Goal: Transaction & Acquisition: Purchase product/service

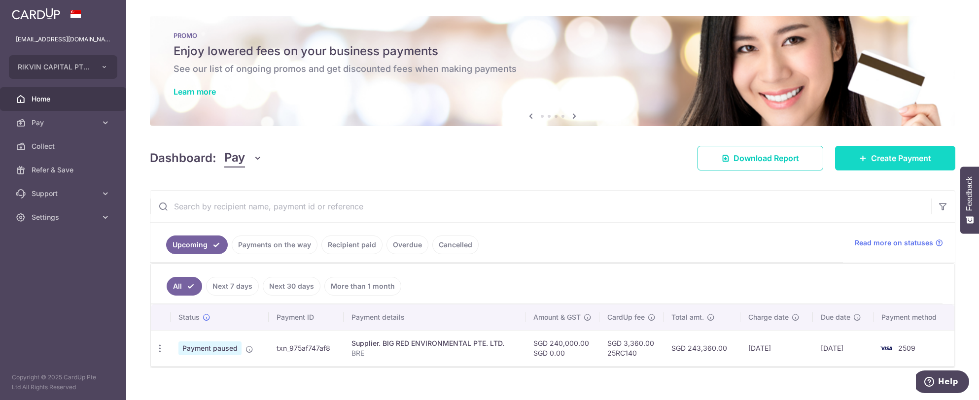
click at [902, 159] on span "Create Payment" at bounding box center [901, 158] width 60 height 12
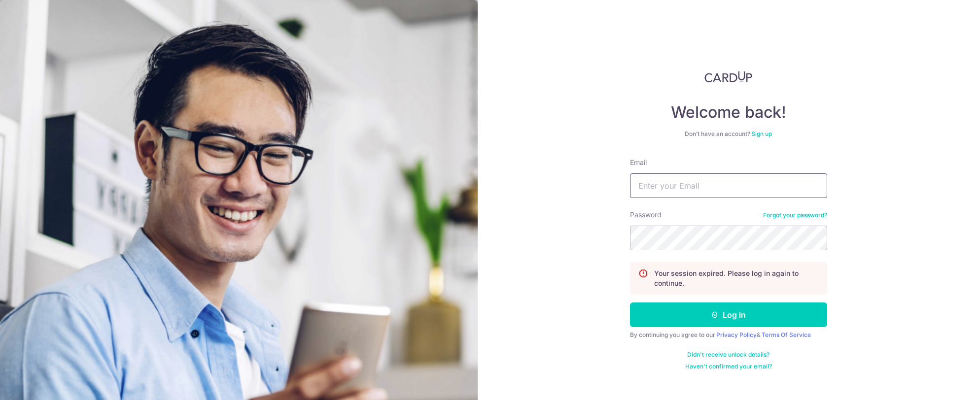
type input "satish@rikvincapital.com"
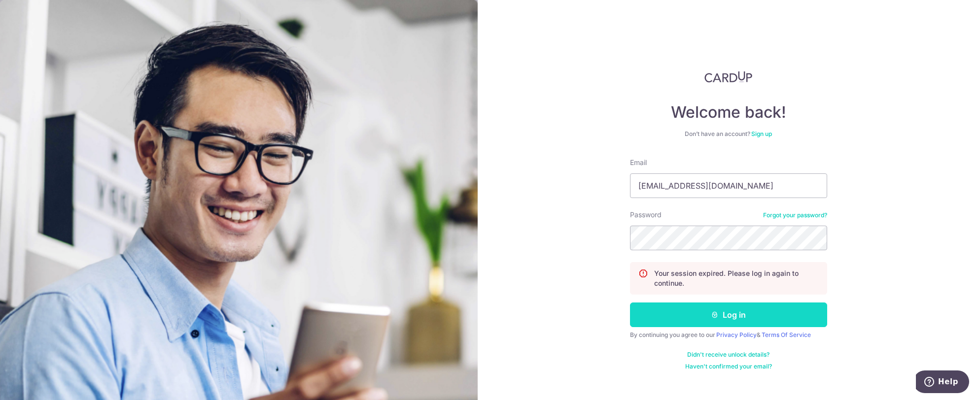
click at [716, 319] on button "Log in" at bounding box center [728, 315] width 197 height 25
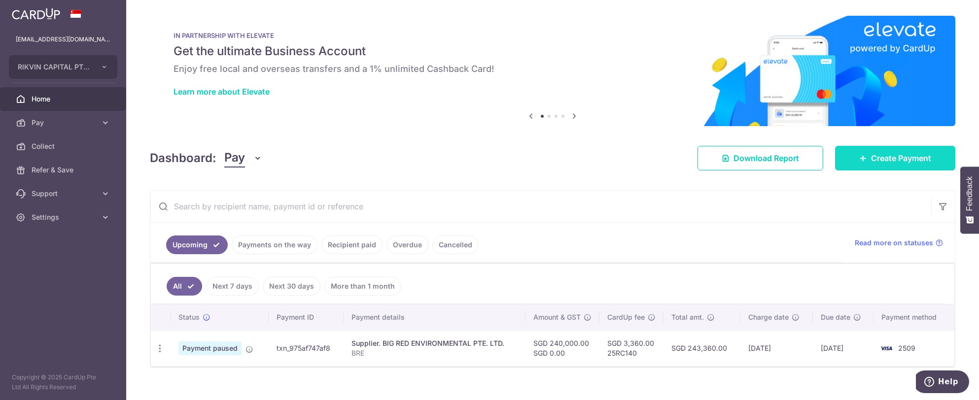
click at [880, 161] on span "Create Payment" at bounding box center [901, 158] width 60 height 12
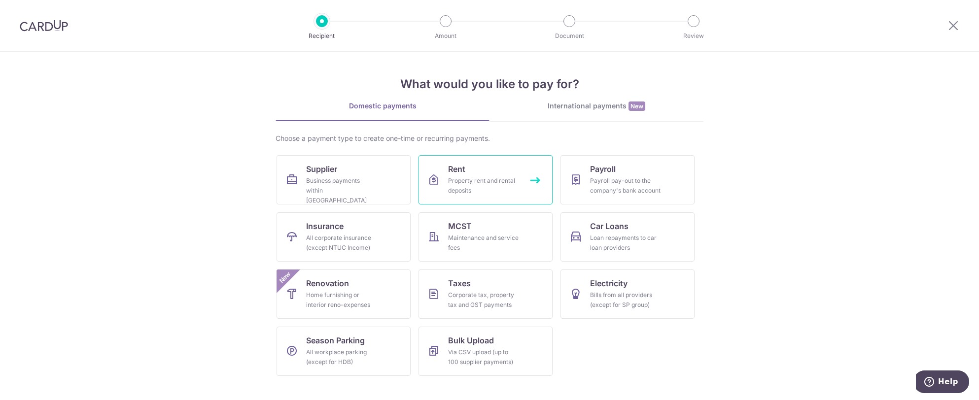
click at [503, 173] on link "Rent Property rent and rental deposits" at bounding box center [486, 179] width 134 height 49
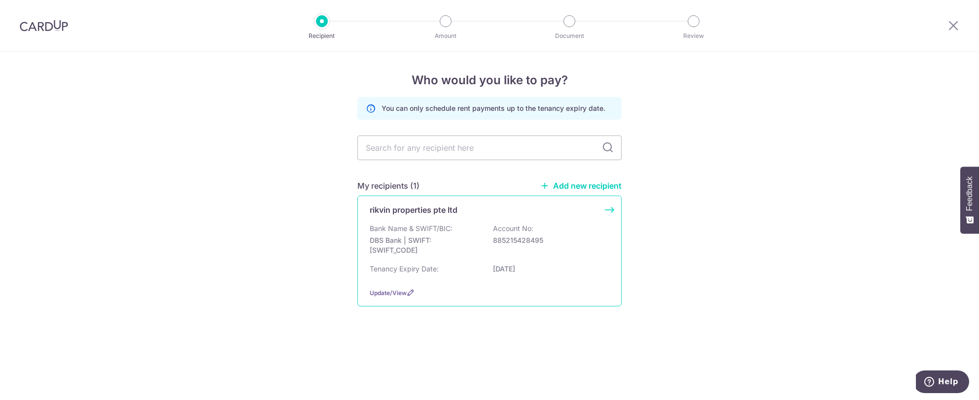
click at [457, 245] on p "DBS Bank | SWIFT: DBSSSGSGXXX" at bounding box center [425, 246] width 110 height 20
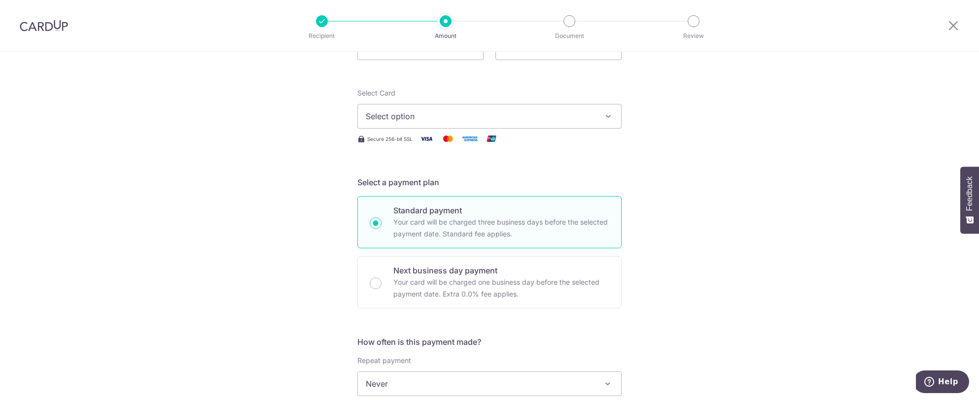
scroll to position [99, 0]
click at [484, 271] on p "Next business day payment" at bounding box center [501, 269] width 216 height 12
click at [382, 276] on input "Next business day payment Your card will be charged one business day before the…" at bounding box center [376, 282] width 12 height 12
radio input "false"
radio input "true"
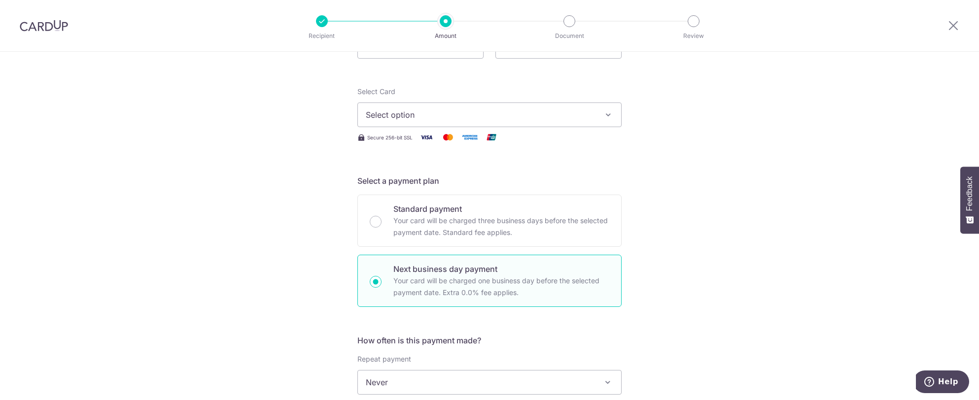
click at [436, 111] on span "Select option" at bounding box center [481, 115] width 230 height 12
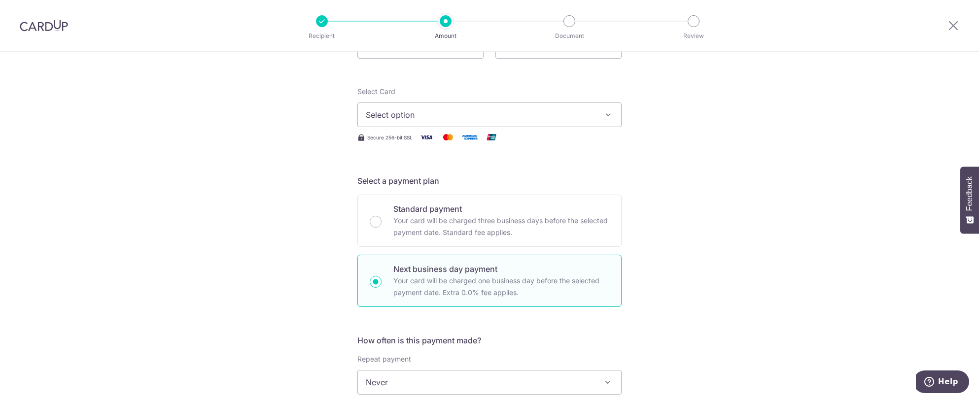
click at [26, 32] on div at bounding box center [44, 25] width 88 height 51
click at [33, 29] on img at bounding box center [44, 26] width 48 height 12
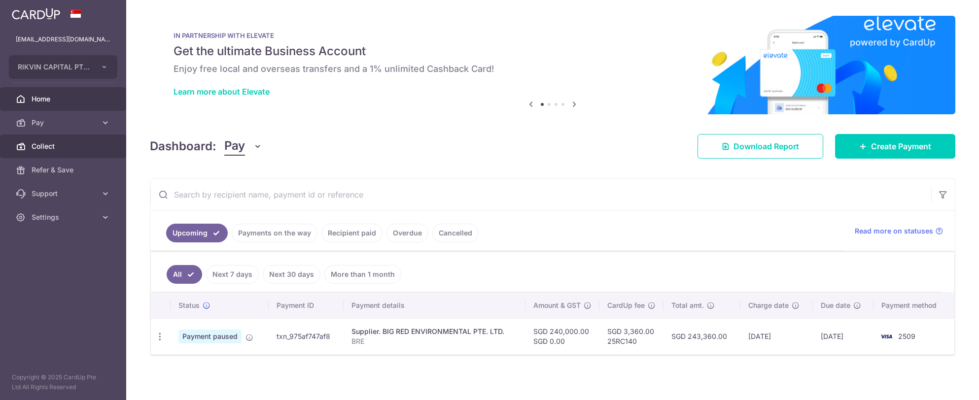
click at [62, 148] on span "Collect" at bounding box center [64, 146] width 65 height 10
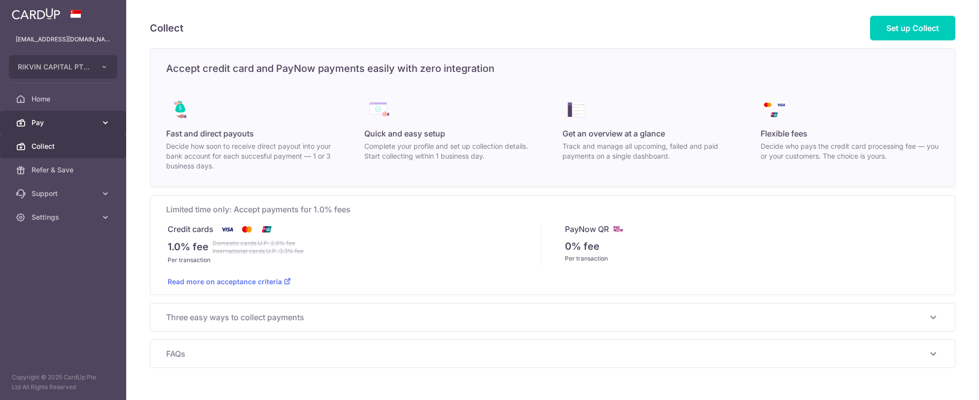
click at [75, 130] on link "Pay" at bounding box center [63, 123] width 126 height 24
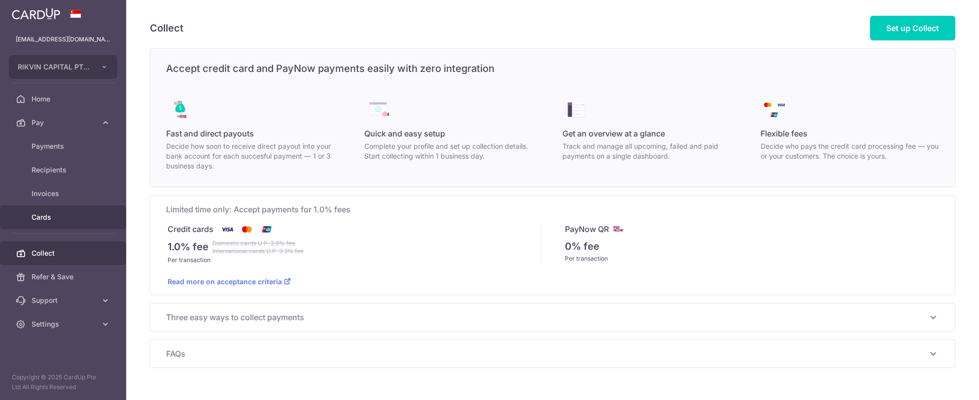
click at [66, 217] on span "Cards" at bounding box center [64, 217] width 65 height 10
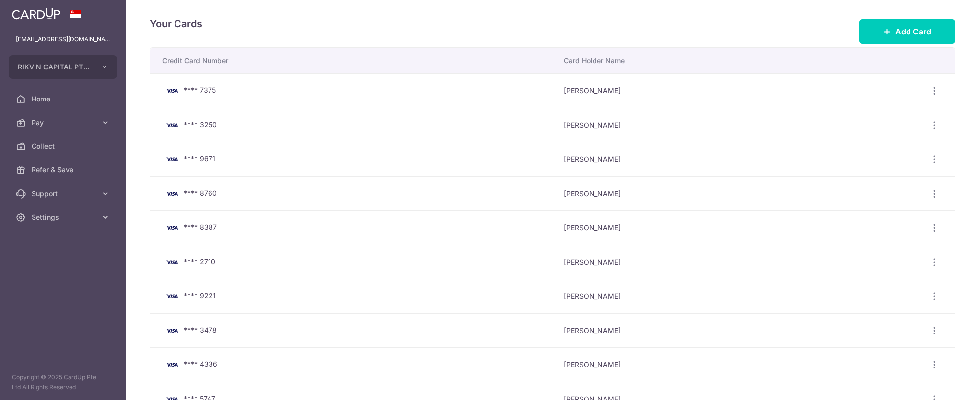
click at [36, 20] on link at bounding box center [36, 13] width 56 height 18
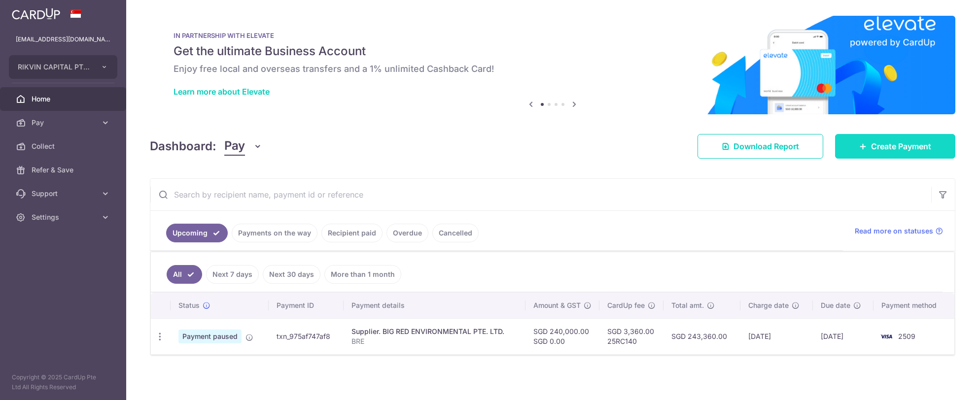
click at [887, 152] on link "Create Payment" at bounding box center [895, 146] width 120 height 25
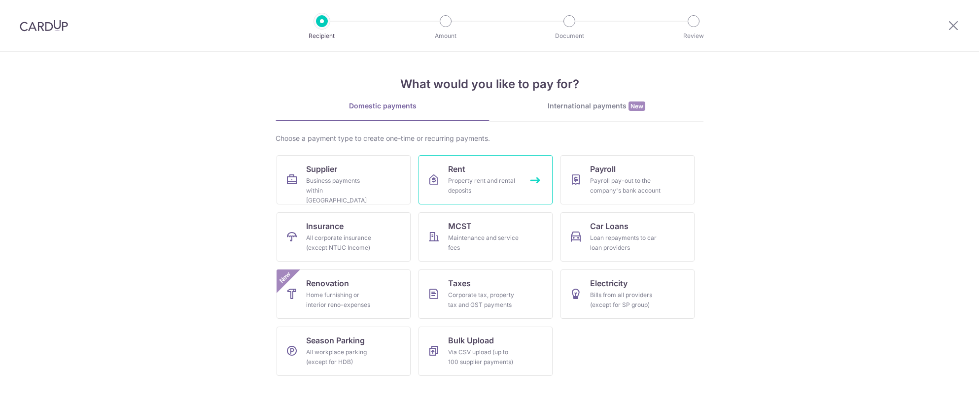
click at [490, 178] on div "Property rent and rental deposits" at bounding box center [483, 186] width 71 height 20
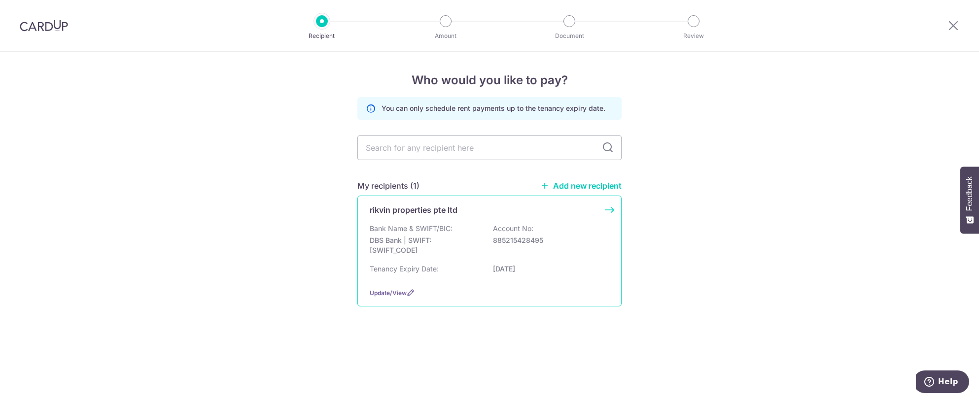
drag, startPoint x: 453, startPoint y: 245, endPoint x: 448, endPoint y: 236, distance: 9.9
click at [450, 243] on p "DBS Bank | SWIFT: [SWIFT_CODE]" at bounding box center [425, 246] width 110 height 20
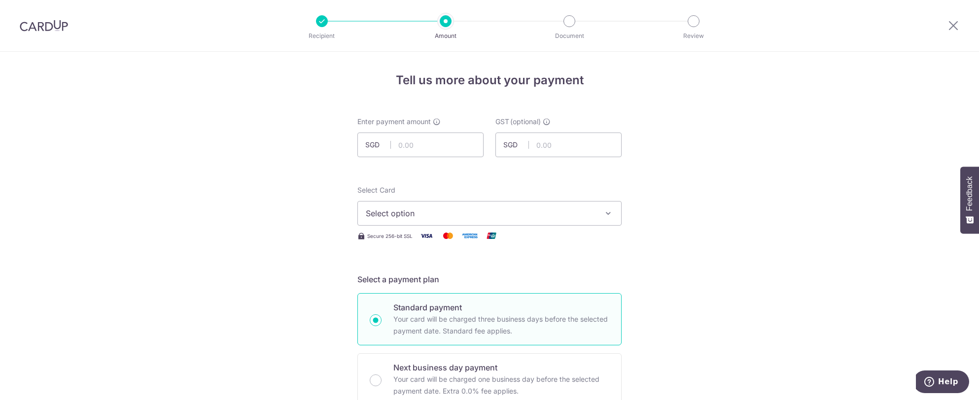
click at [410, 213] on span "Select option" at bounding box center [481, 214] width 230 height 12
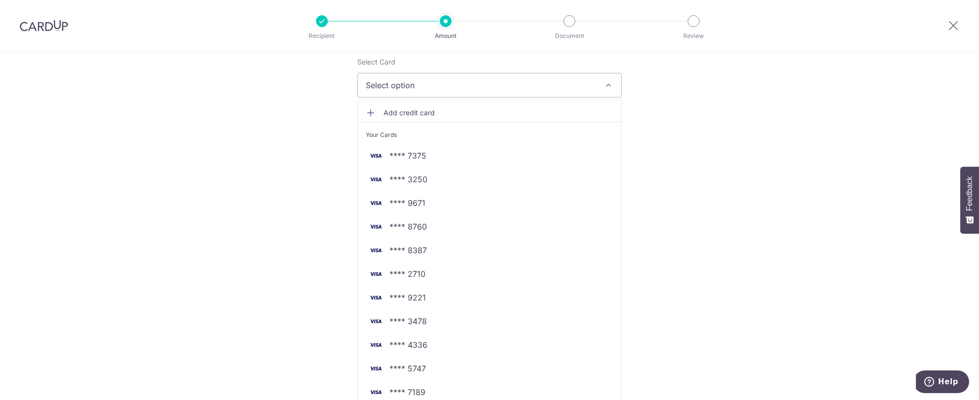
scroll to position [148, 0]
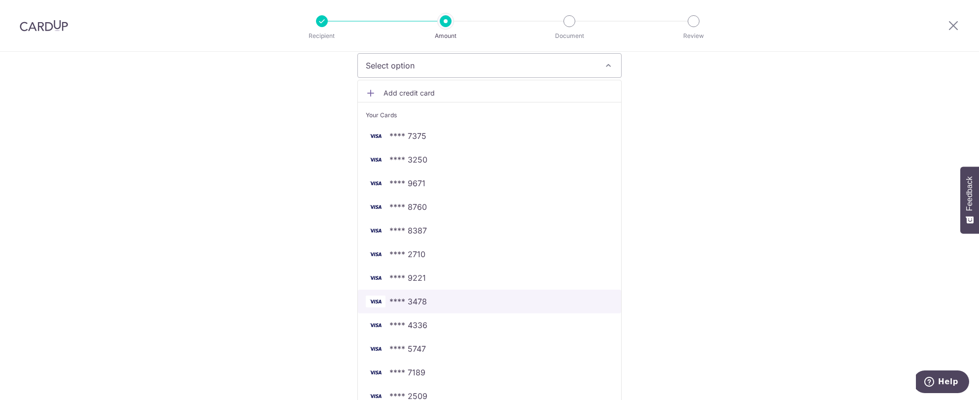
click at [429, 300] on span "**** 3478" at bounding box center [490, 302] width 248 height 12
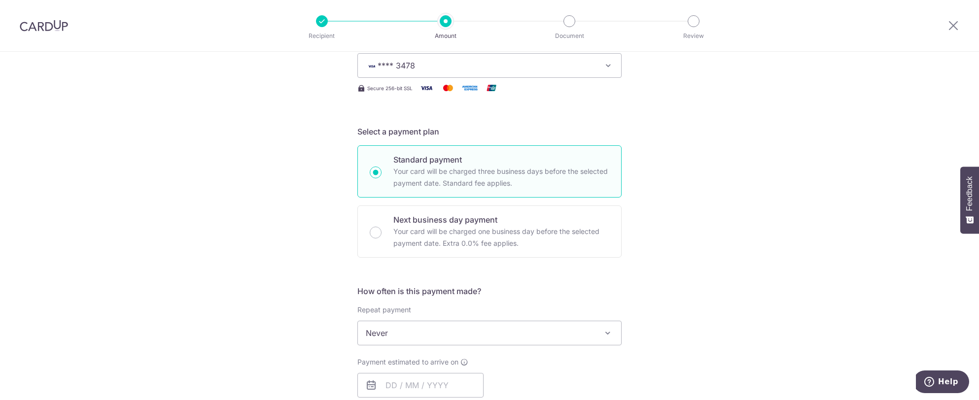
click at [816, 227] on div "Tell us more about your payment Enter payment amount SGD GST (optional) SGD Sel…" at bounding box center [489, 383] width 979 height 958
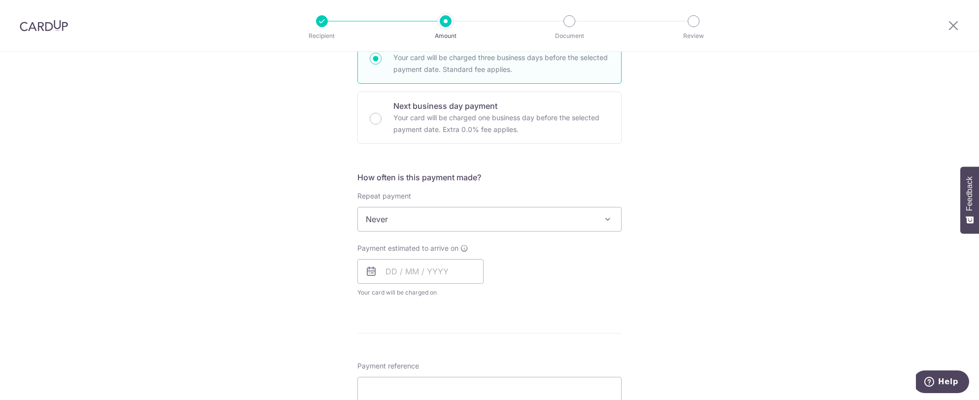
scroll to position [296, 0]
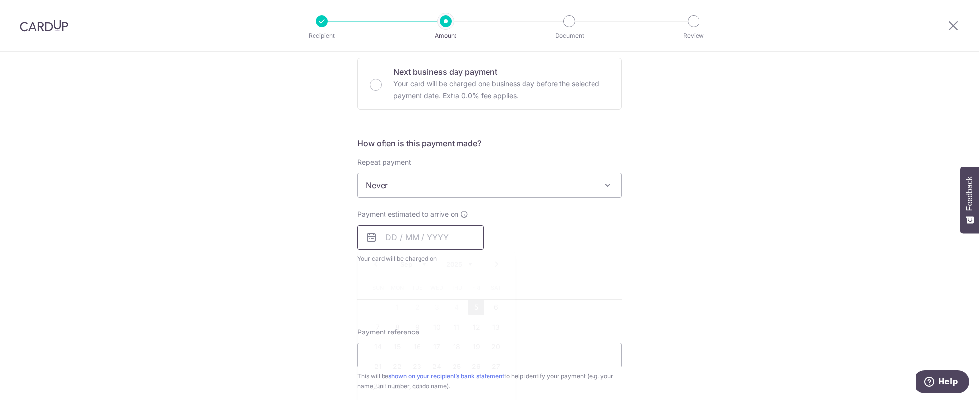
click at [446, 238] on input "text" at bounding box center [420, 237] width 126 height 25
click at [478, 304] on link "5" at bounding box center [476, 308] width 16 height 16
type input "05/09/2025"
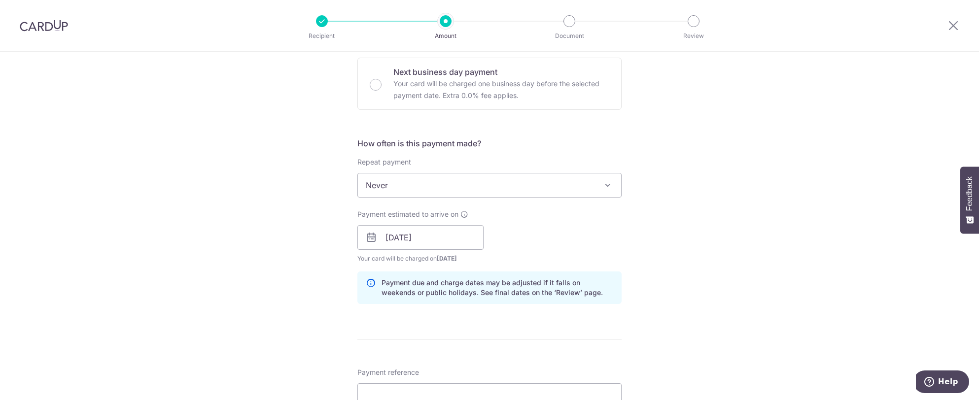
click at [654, 254] on div "Tell us more about your payment Enter payment amount SGD GST (optional) SGD Sel…" at bounding box center [489, 255] width 979 height 998
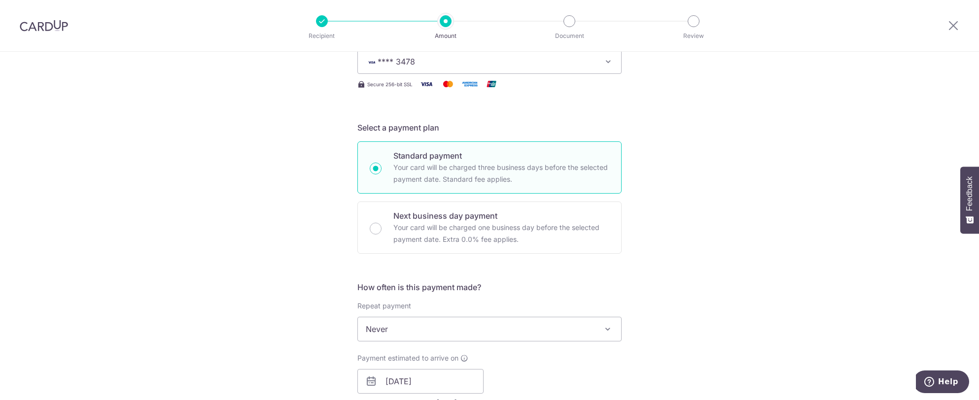
scroll to position [148, 0]
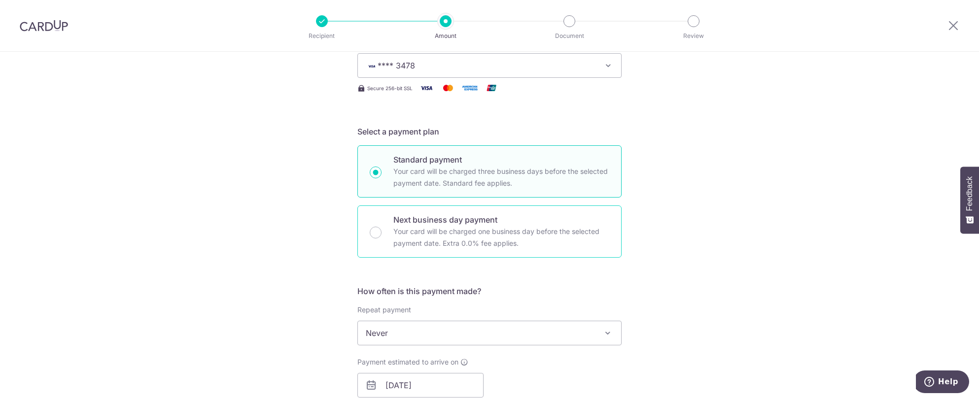
click at [429, 231] on p "Your card will be charged one business day before the selected payment date. Ex…" at bounding box center [501, 238] width 216 height 24
click at [382, 231] on input "Next business day payment Your card will be charged one business day before the…" at bounding box center [376, 233] width 12 height 12
radio input "false"
radio input "true"
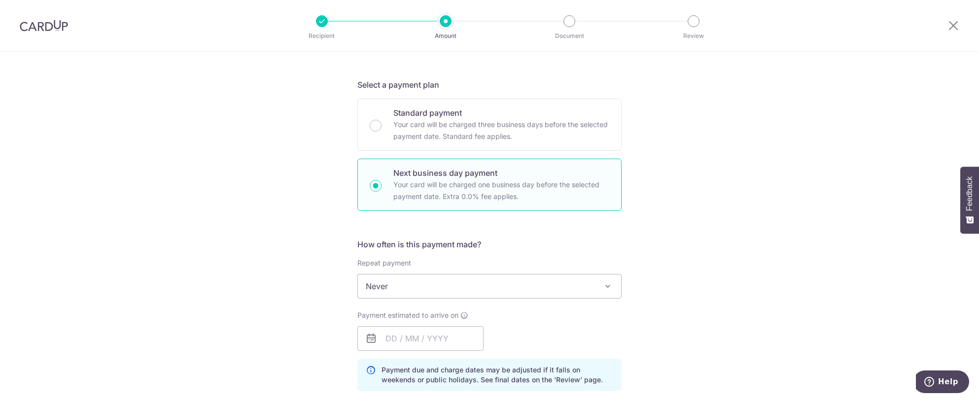
scroll to position [247, 0]
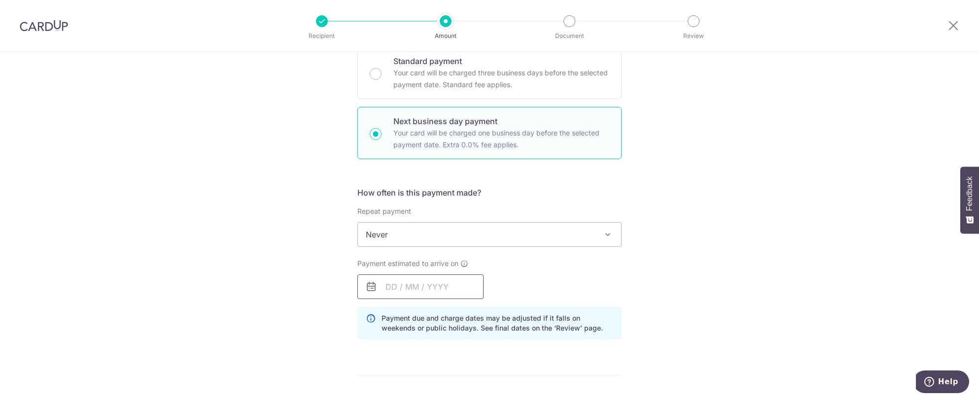
click at [436, 287] on input "text" at bounding box center [420, 287] width 126 height 25
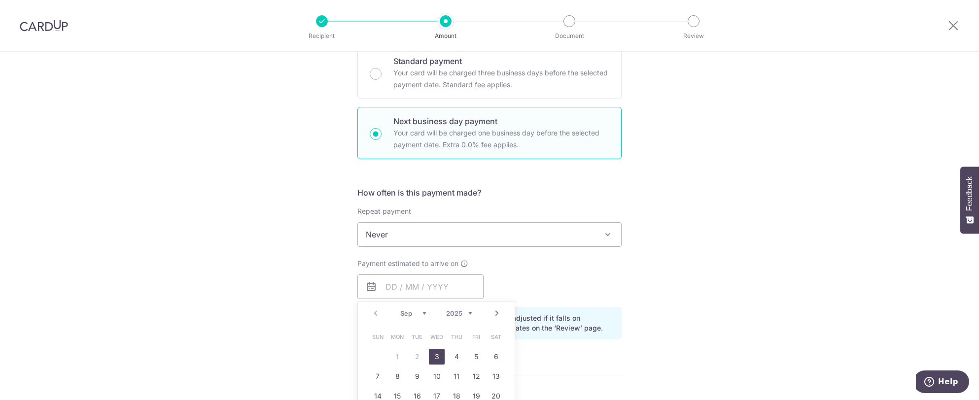
click at [429, 355] on link "3" at bounding box center [437, 357] width 16 height 16
type input "[DATE]"
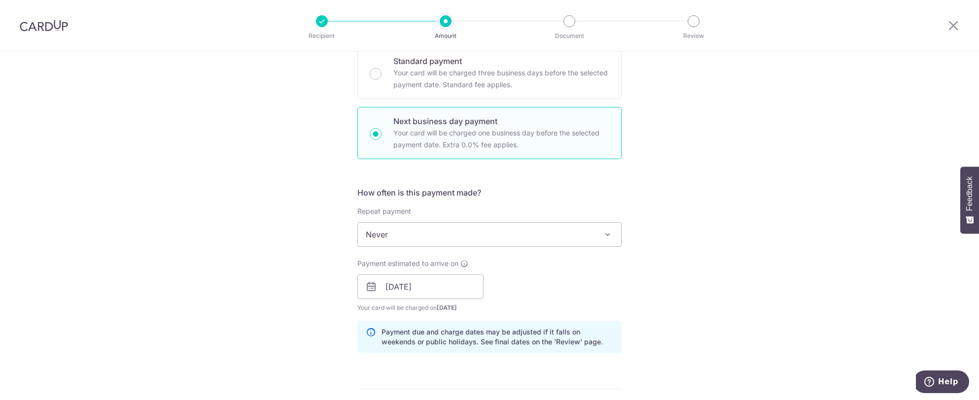
click at [659, 273] on div "Tell us more about your payment Enter payment amount SGD GST (optional) SGD Sel…" at bounding box center [489, 328] width 979 height 1046
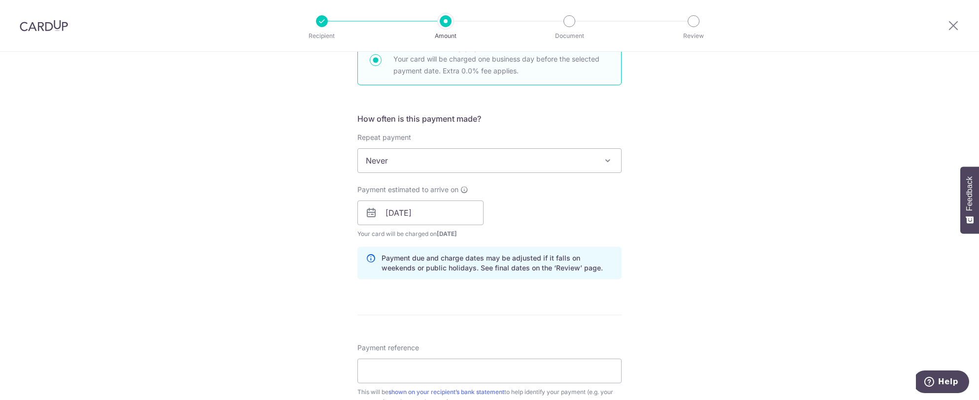
scroll to position [444, 0]
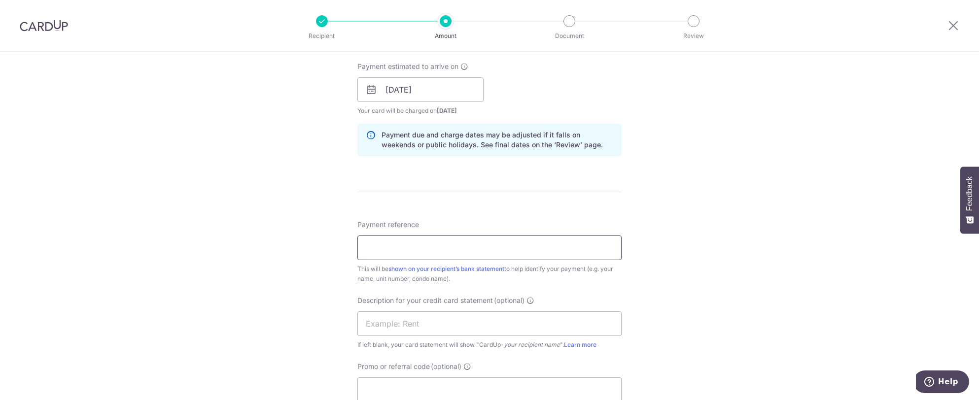
click at [437, 243] on input "Payment reference" at bounding box center [489, 248] width 264 height 25
type input "rent"
click at [525, 212] on form "Enter payment amount SGD GST (optional) SGD Select Card **** 3478 Add credit ca…" at bounding box center [489, 140] width 264 height 935
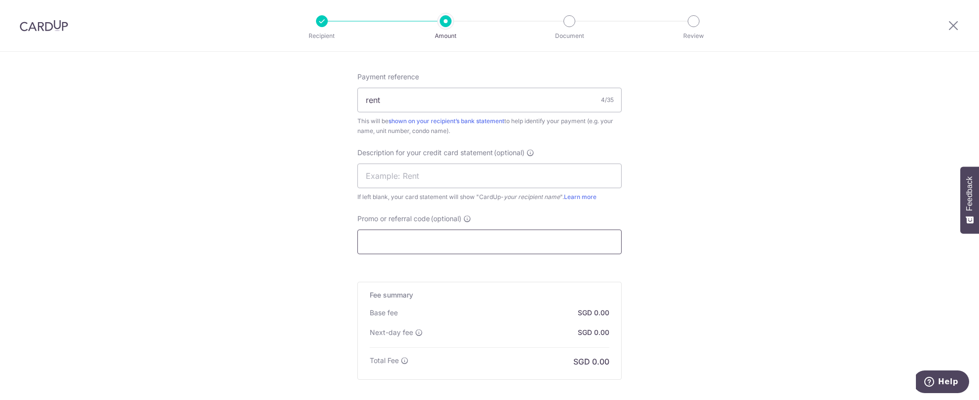
click at [408, 241] on input "Promo or referral code (optional)" at bounding box center [489, 242] width 264 height 25
type input "R"
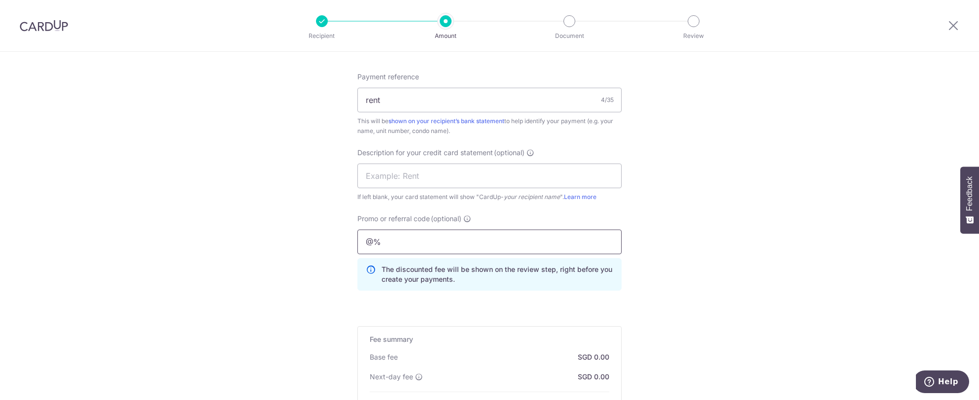
type input "@"
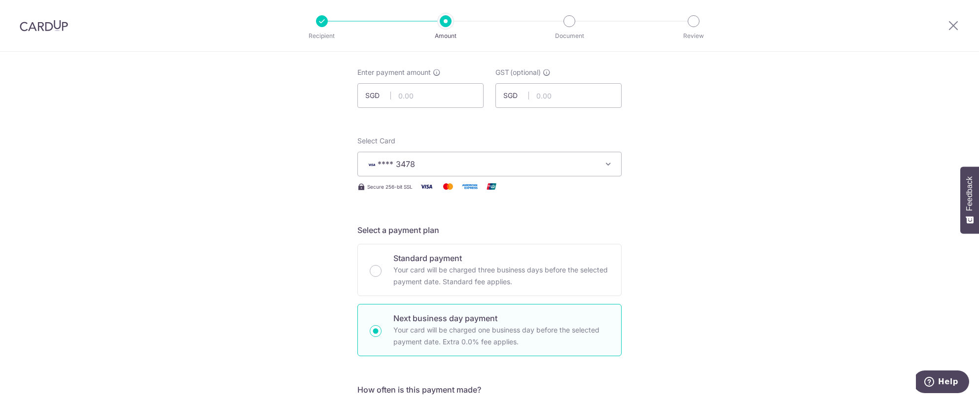
scroll to position [0, 0]
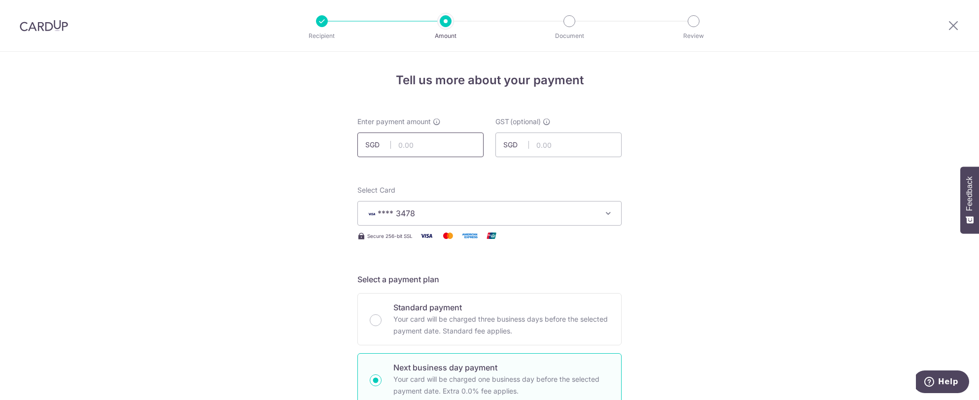
type input "25RC140"
click at [406, 151] on input "text" at bounding box center [420, 145] width 126 height 25
drag, startPoint x: 430, startPoint y: 143, endPoint x: 387, endPoint y: 145, distance: 42.9
click at [387, 145] on div "SGD 45,000.00 45000.00" at bounding box center [420, 145] width 126 height 25
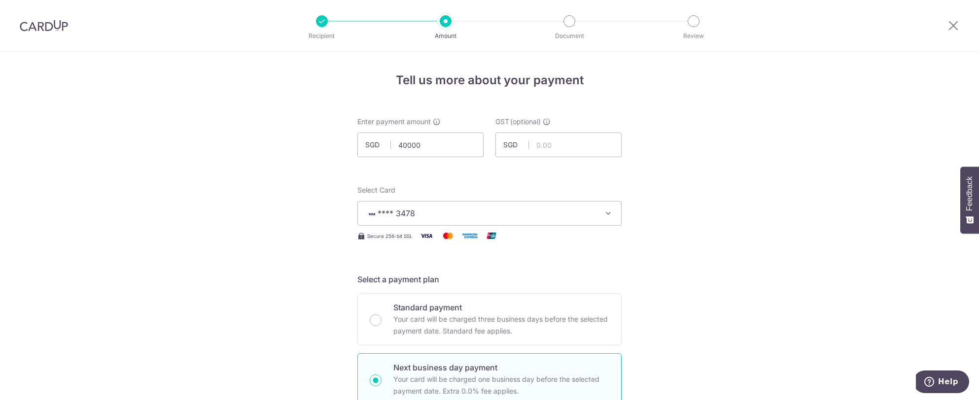
type input "40,000.00"
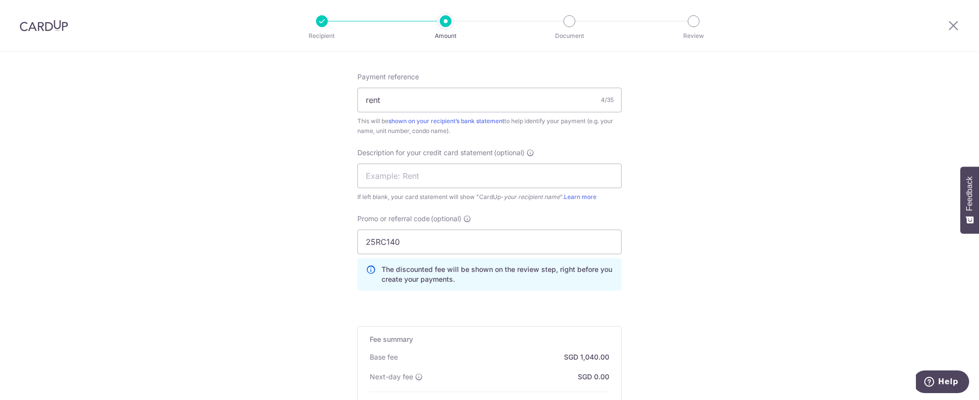
scroll to position [739, 0]
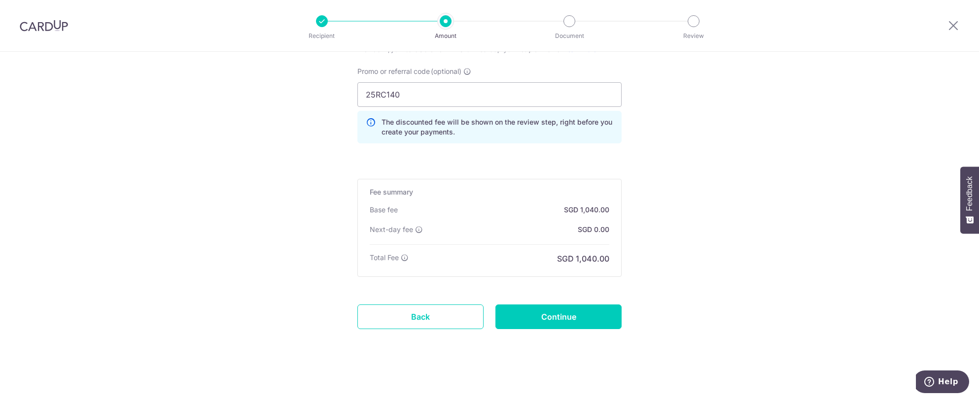
click at [566, 318] on input "Continue" at bounding box center [558, 317] width 126 height 25
type input "Create Schedule"
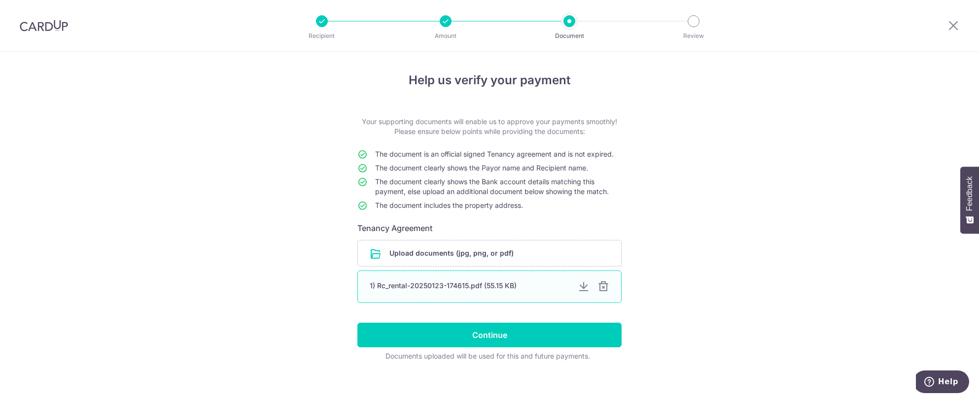
click at [603, 288] on div at bounding box center [604, 287] width 12 height 12
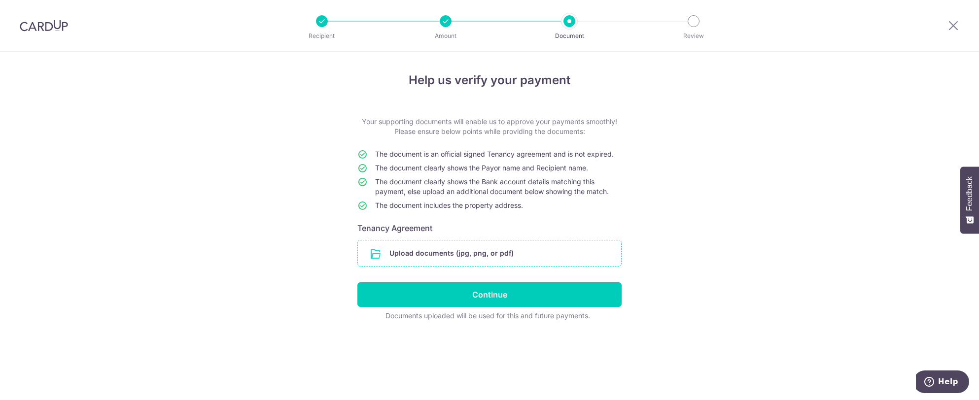
click at [501, 251] on input "file" at bounding box center [489, 254] width 263 height 26
click at [514, 253] on input "file" at bounding box center [489, 254] width 263 height 26
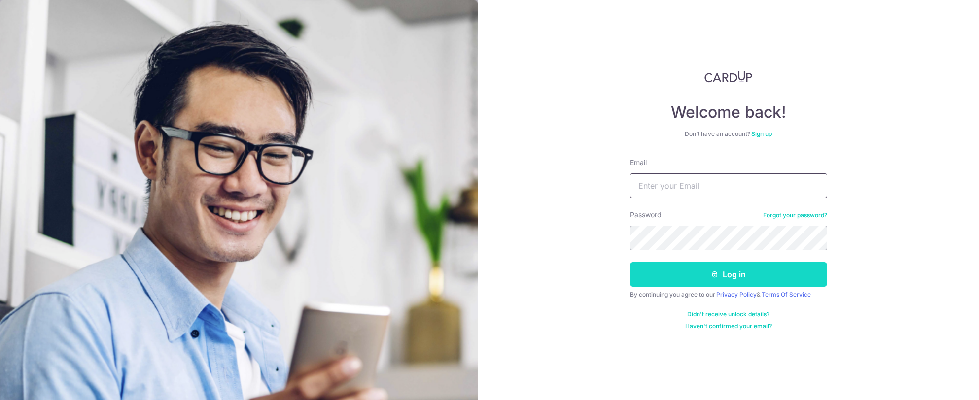
type input "[EMAIL_ADDRESS][DOMAIN_NAME]"
click at [694, 276] on button "Log in" at bounding box center [728, 274] width 197 height 25
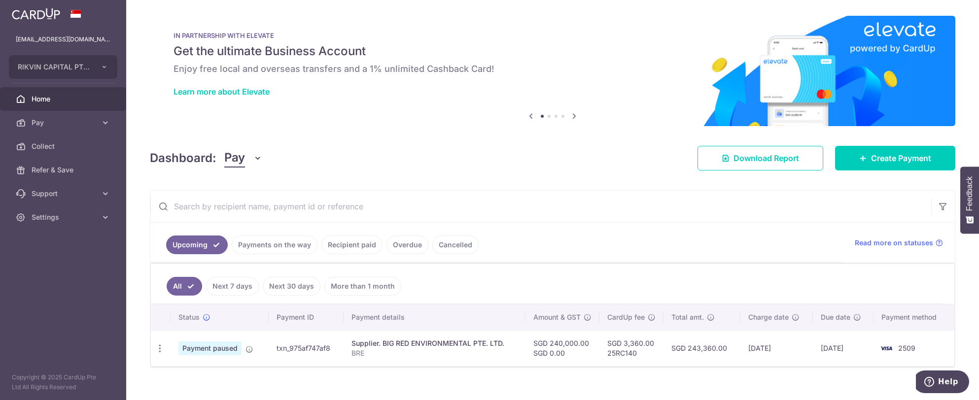
scroll to position [11, 0]
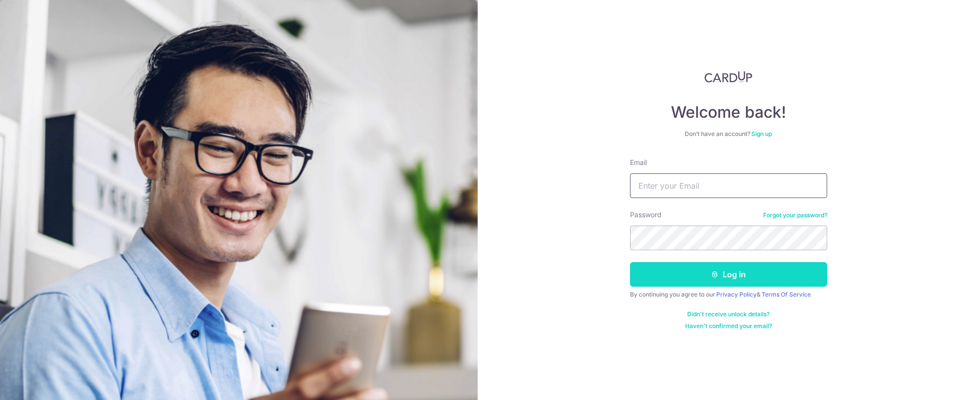
type input "[EMAIL_ADDRESS][DOMAIN_NAME]"
click at [727, 270] on button "Log in" at bounding box center [728, 274] width 197 height 25
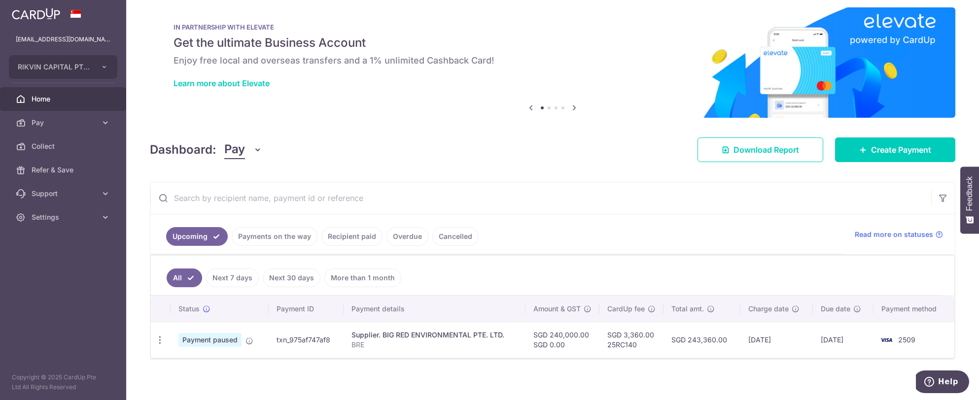
scroll to position [11, 0]
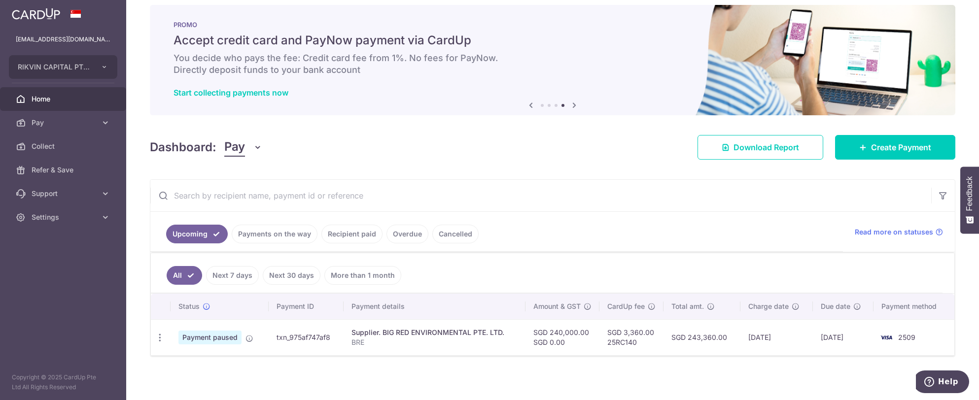
click at [380, 154] on div "Dashboard: Pay Pay Collect Download Report Create Payment" at bounding box center [553, 145] width 806 height 29
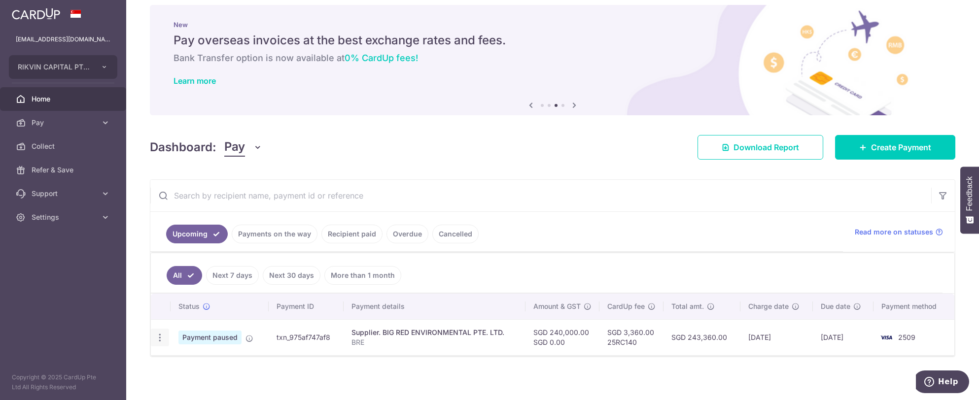
click at [164, 337] on icon "button" at bounding box center [160, 338] width 10 height 10
click at [184, 361] on span "Update payment" at bounding box center [212, 365] width 67 height 12
radio input "true"
type input "240,000.00"
type input "0.00"
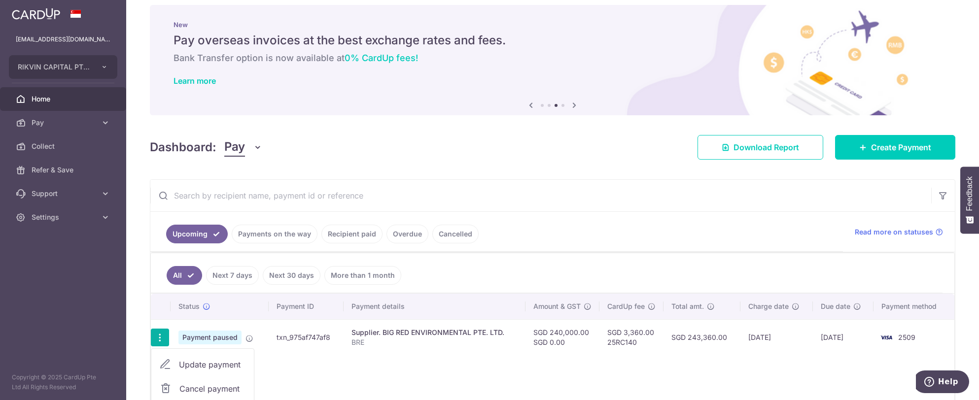
type input "05/09/2025"
type input "BRE"
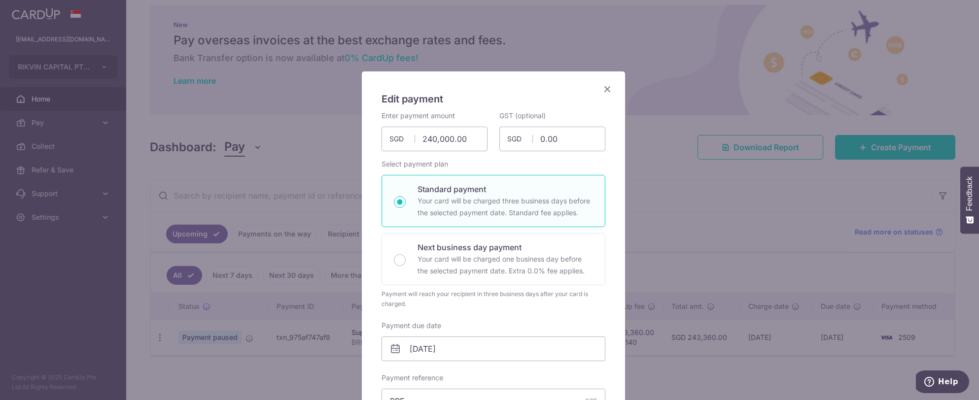
type input "25RC140"
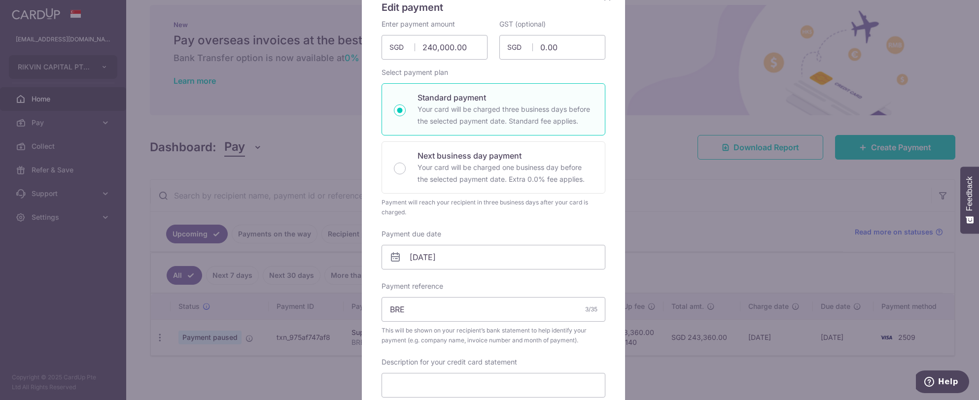
scroll to position [99, 0]
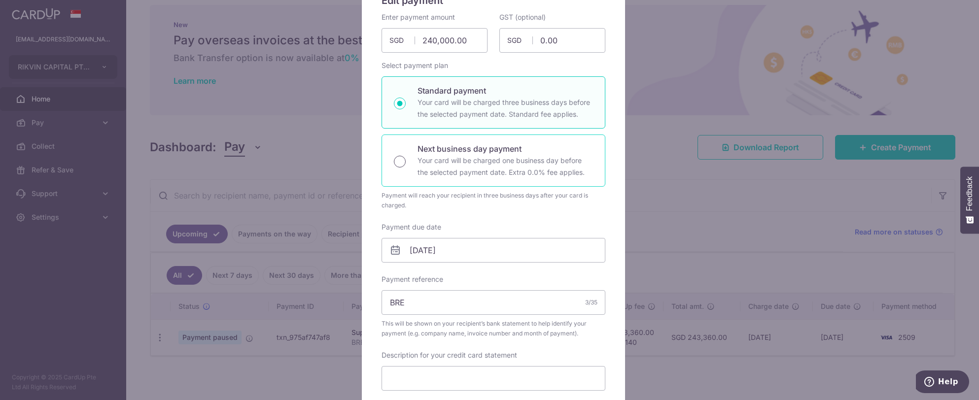
click at [394, 163] on input "Next business day payment Your card will be charged one business day before the…" at bounding box center [400, 162] width 12 height 12
radio input "true"
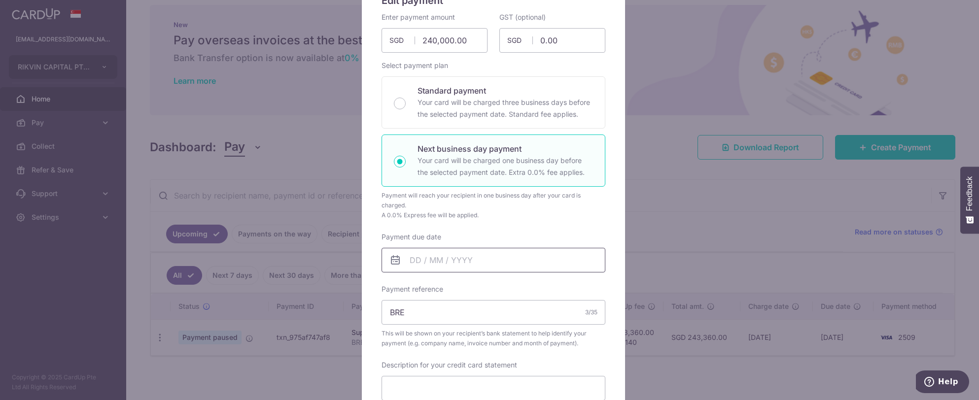
click at [431, 261] on input "Payment due date" at bounding box center [494, 260] width 224 height 25
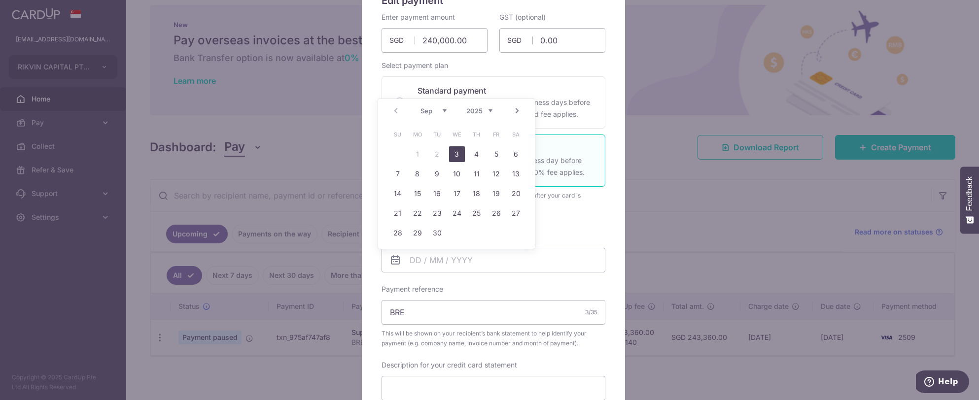
click at [458, 156] on link "3" at bounding box center [457, 154] width 16 height 16
type input "03/09/2025"
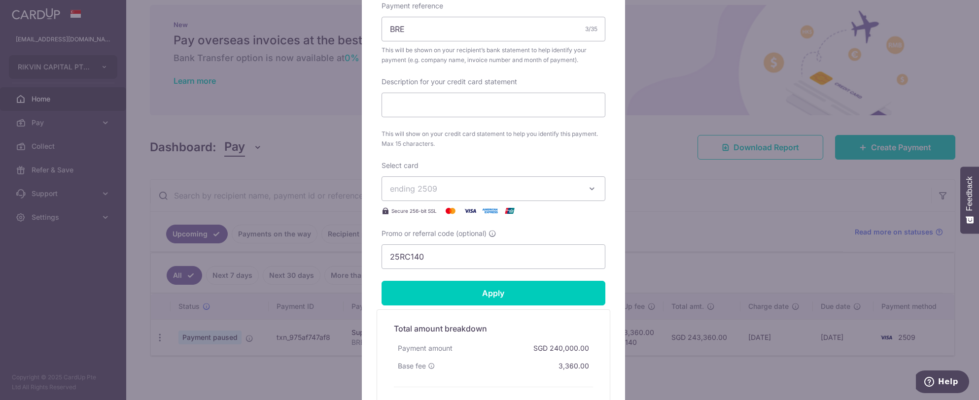
scroll to position [444, 0]
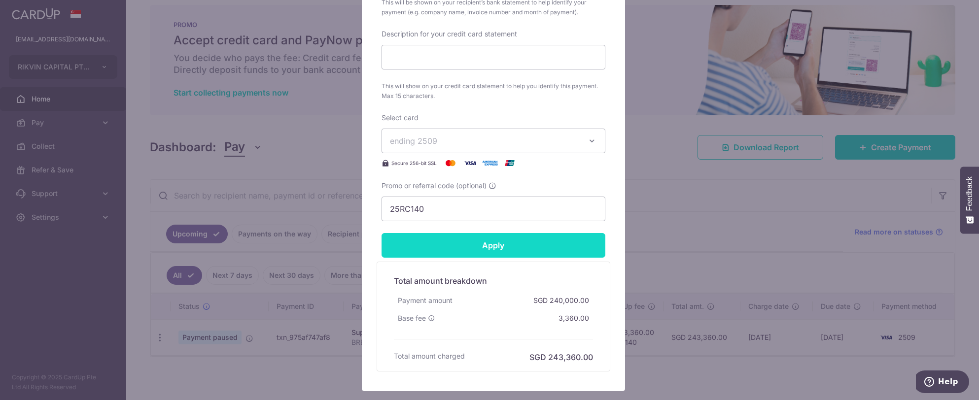
click at [460, 246] on input "Apply" at bounding box center [494, 245] width 224 height 25
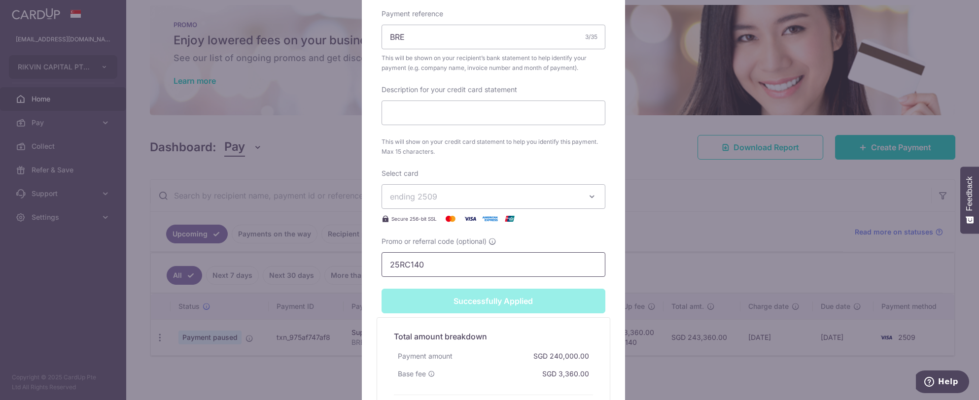
scroll to position [527, 0]
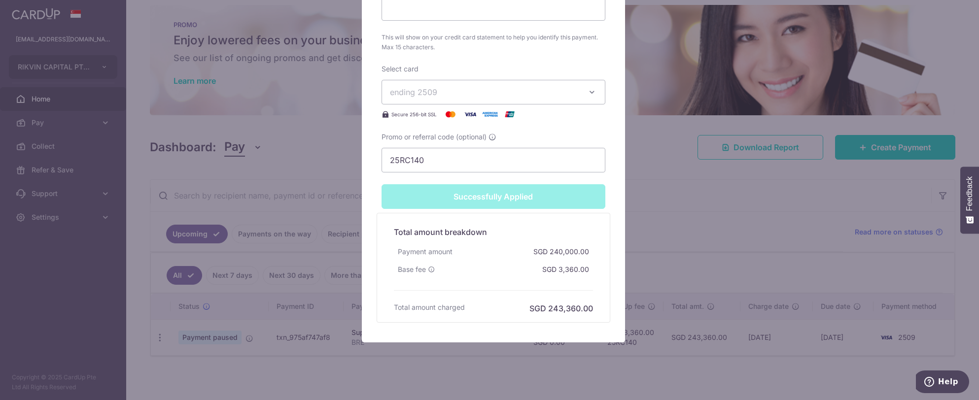
click at [417, 95] on span "ending 2509" at bounding box center [484, 92] width 189 height 12
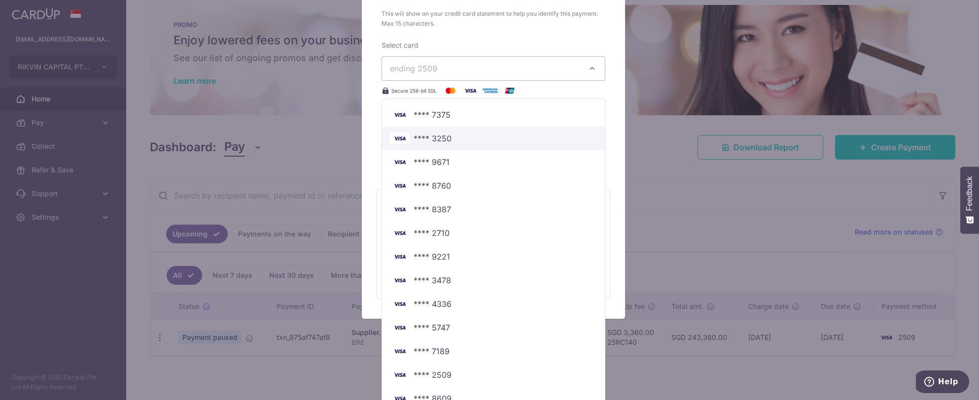
scroll to position [564, 0]
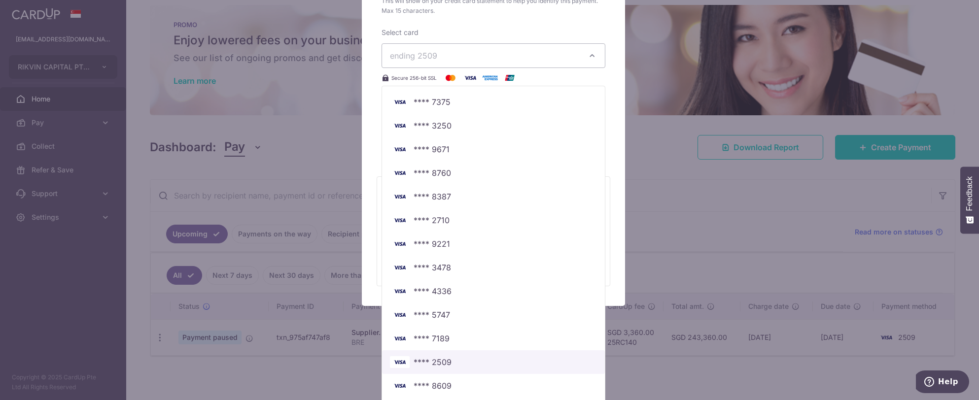
click at [446, 357] on span "**** 2509" at bounding box center [433, 362] width 38 height 12
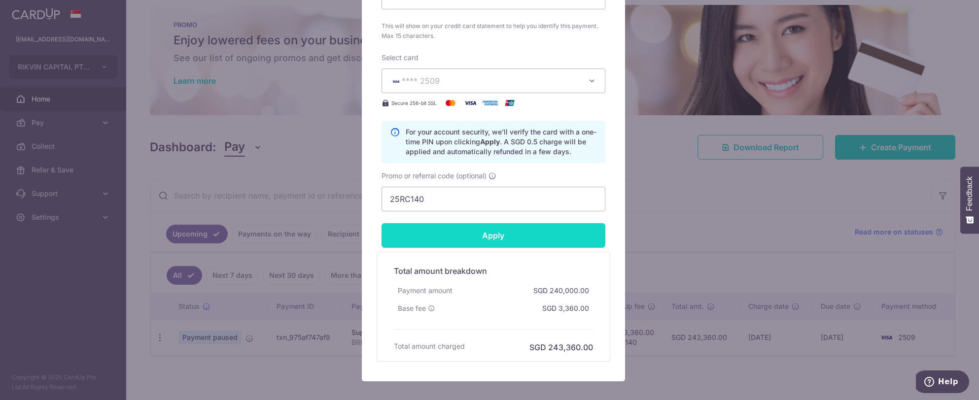
click at [508, 231] on input "Apply" at bounding box center [494, 235] width 224 height 25
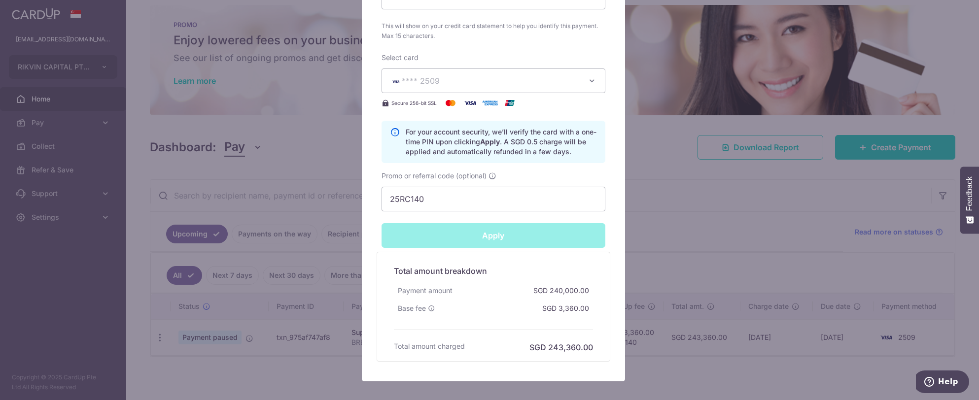
type input "Successfully Applied"
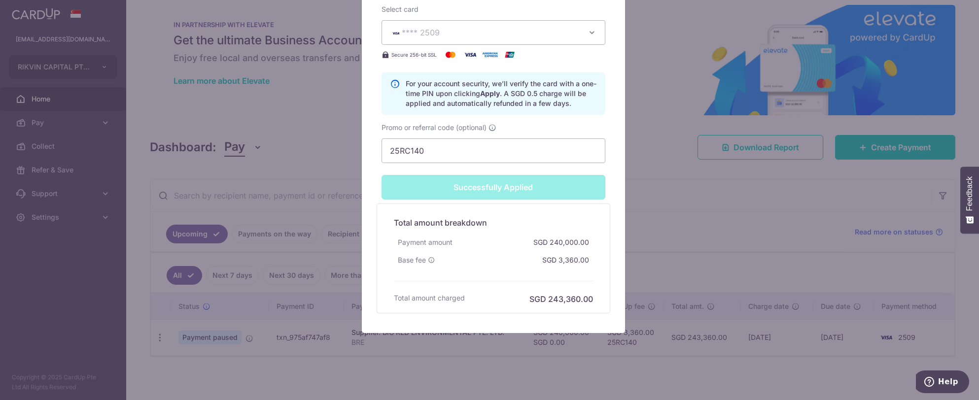
scroll to position [588, 0]
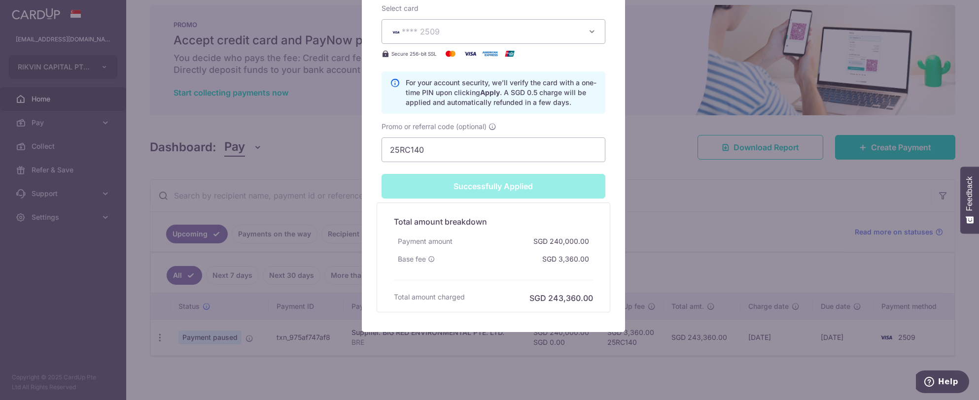
click at [334, 146] on div "Edit payment By clicking apply, you will make changes to all payments to BIG RE…" at bounding box center [489, 200] width 979 height 400
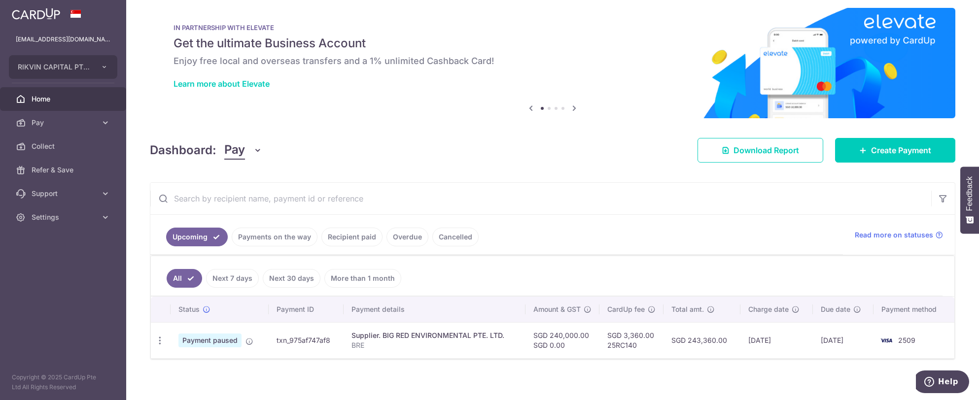
scroll to position [11, 0]
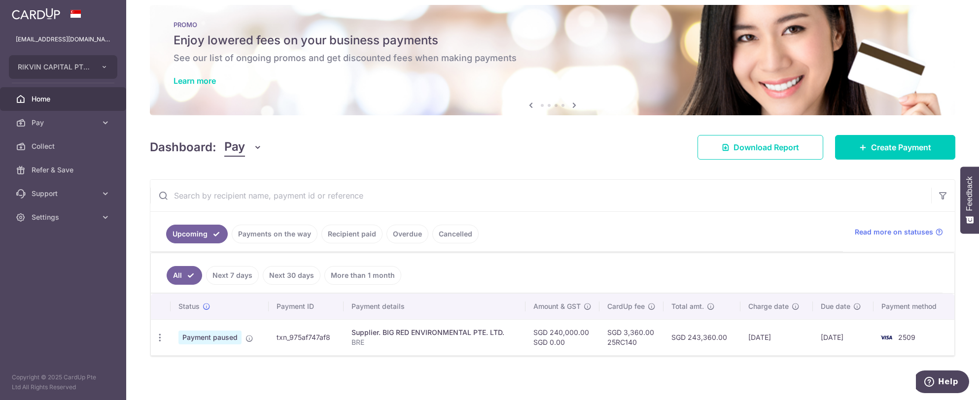
click at [331, 137] on div "Dashboard: Pay Pay Collect Download Report Create Payment" at bounding box center [553, 145] width 806 height 29
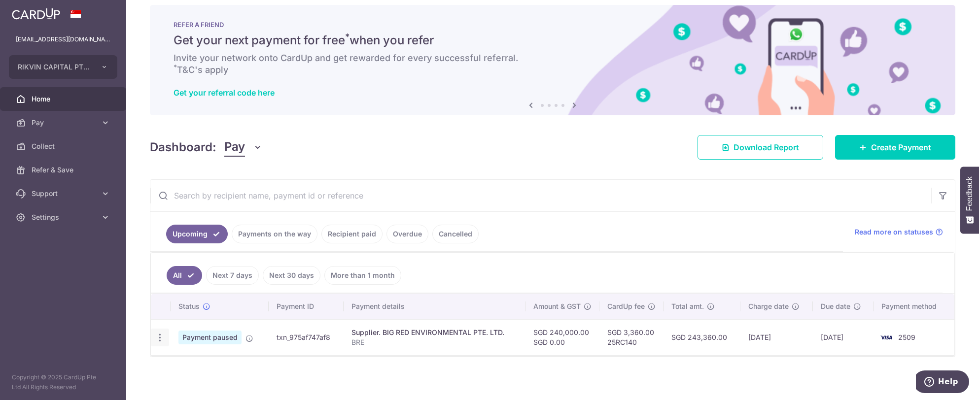
click at [160, 336] on icon "button" at bounding box center [160, 338] width 10 height 10
click at [559, 196] on input "text" at bounding box center [540, 196] width 781 height 32
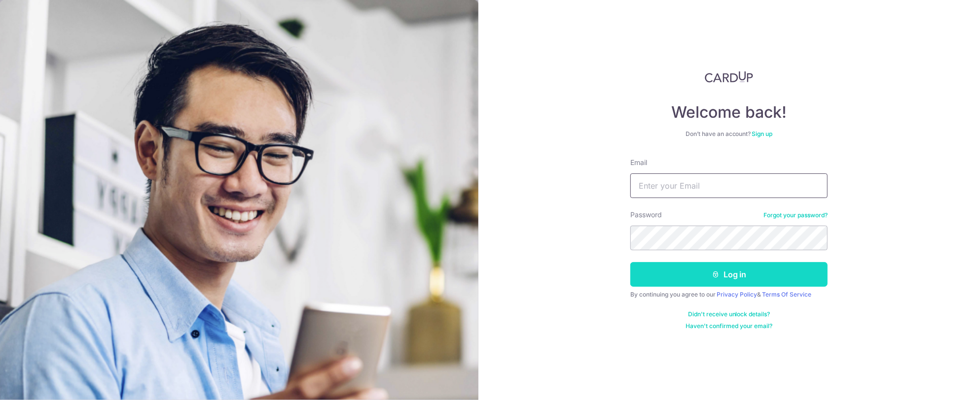
type input "[EMAIL_ADDRESS][DOMAIN_NAME]"
click at [675, 277] on button "Log in" at bounding box center [728, 274] width 197 height 25
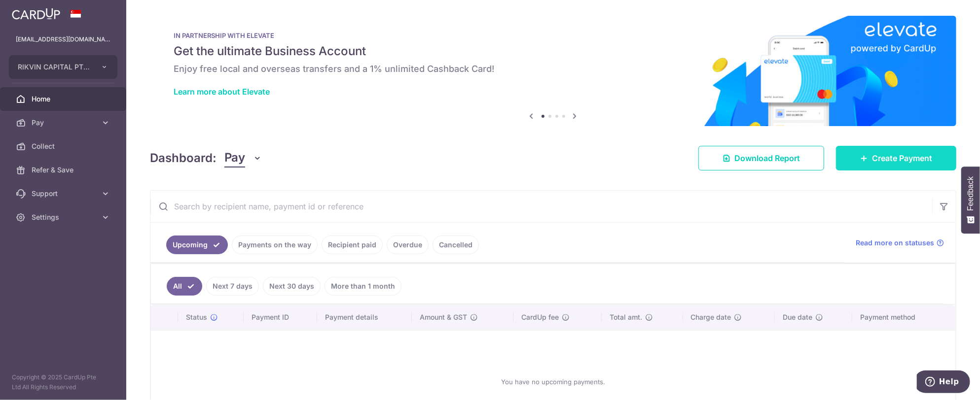
click at [890, 152] on span "Create Payment" at bounding box center [902, 158] width 60 height 12
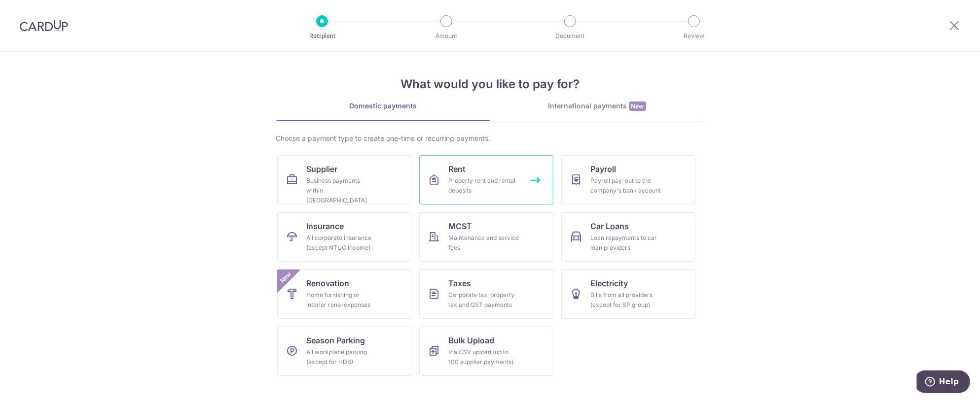
click at [469, 173] on link "Rent Property rent and rental deposits" at bounding box center [486, 179] width 134 height 49
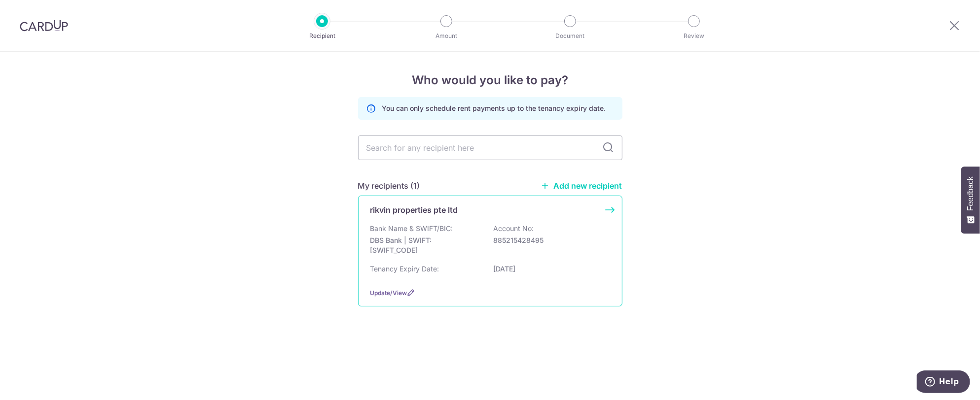
click at [410, 231] on p "Bank Name & SWIFT/BIC:" at bounding box center [411, 229] width 83 height 10
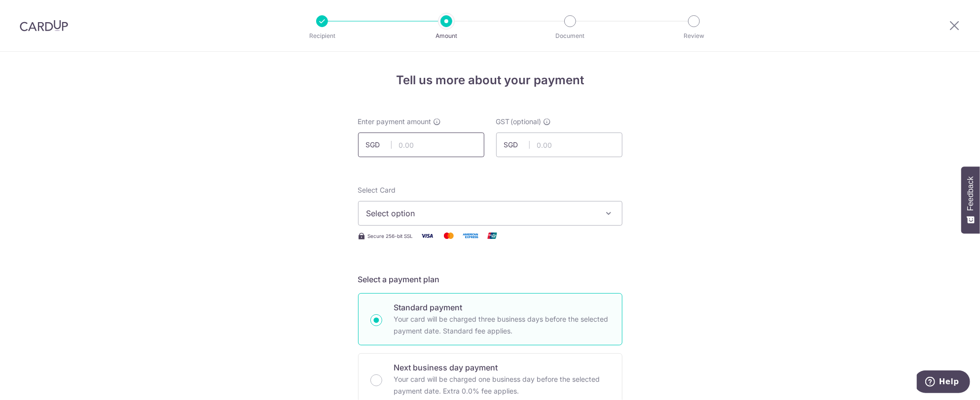
click at [416, 148] on input "text" at bounding box center [421, 145] width 126 height 25
type input "40,000.00"
click at [478, 209] on span "Select option" at bounding box center [481, 214] width 230 height 12
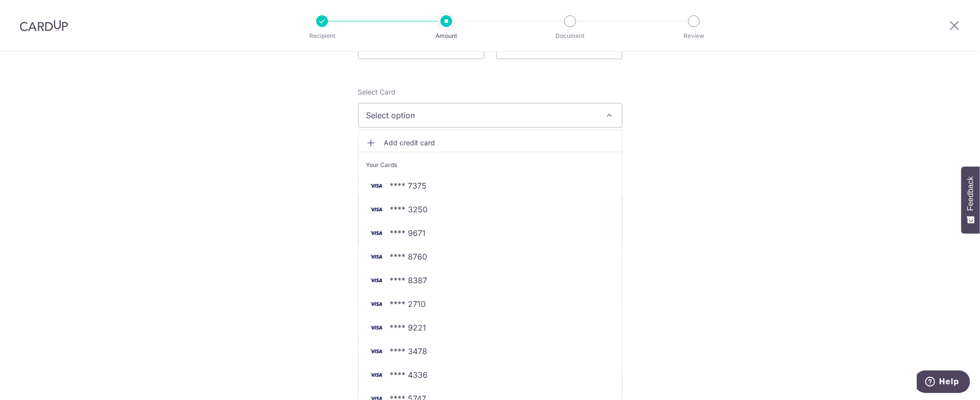
scroll to position [99, 0]
drag, startPoint x: 45, startPoint y: 28, endPoint x: 542, endPoint y: 58, distance: 497.9
click at [45, 28] on img at bounding box center [44, 26] width 48 height 12
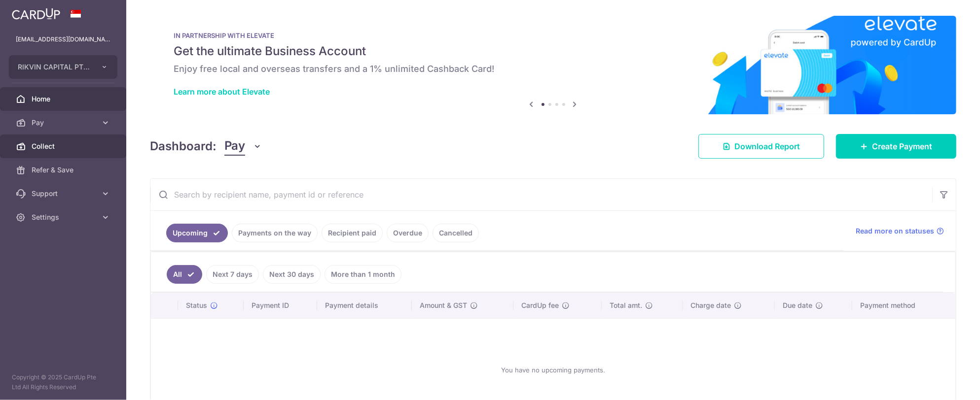
click at [47, 145] on span "Collect" at bounding box center [64, 146] width 65 height 10
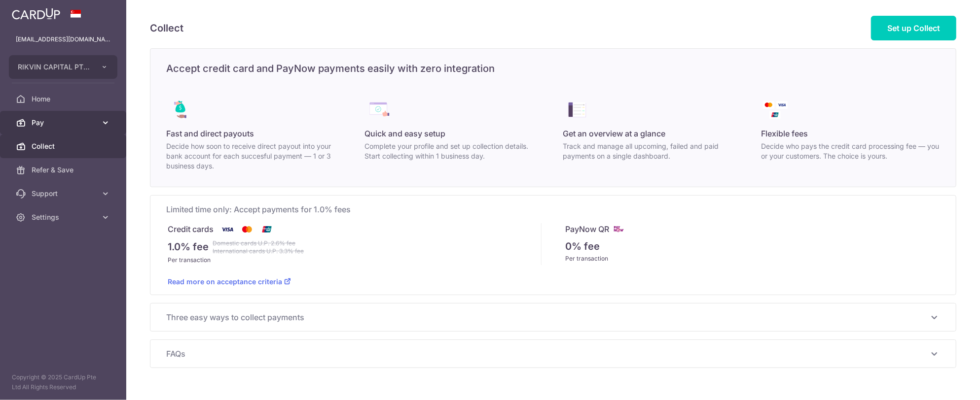
click at [50, 125] on span "Pay" at bounding box center [64, 123] width 65 height 10
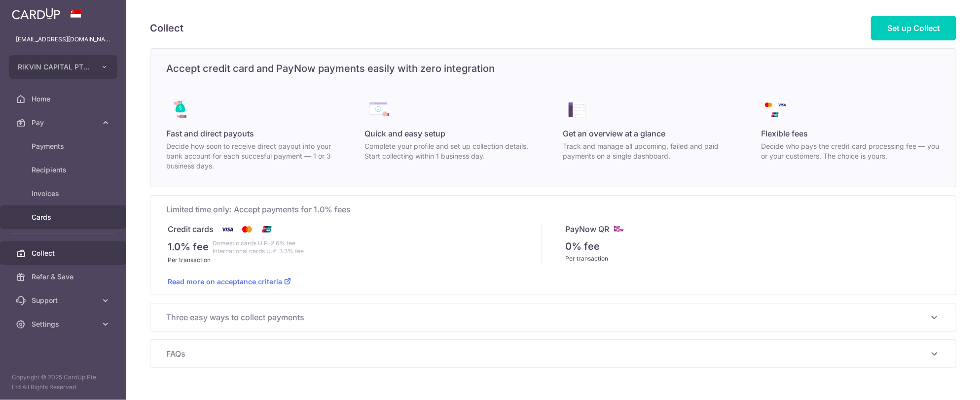
click at [52, 213] on span "Cards" at bounding box center [64, 217] width 65 height 10
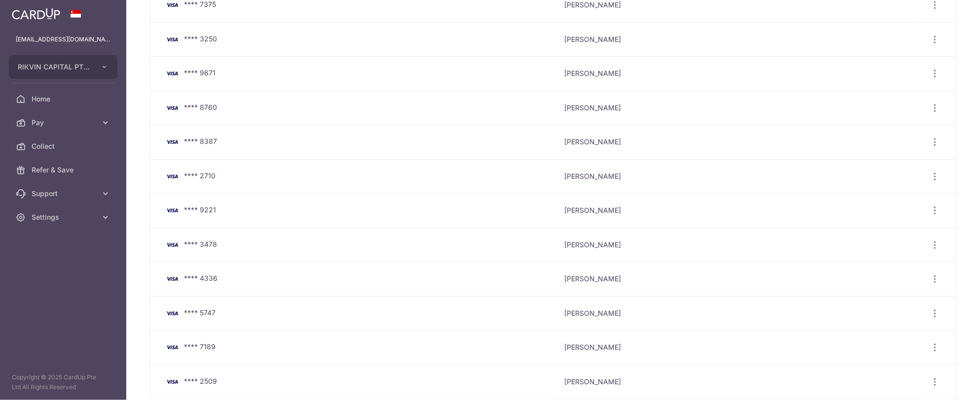
scroll to position [99, 0]
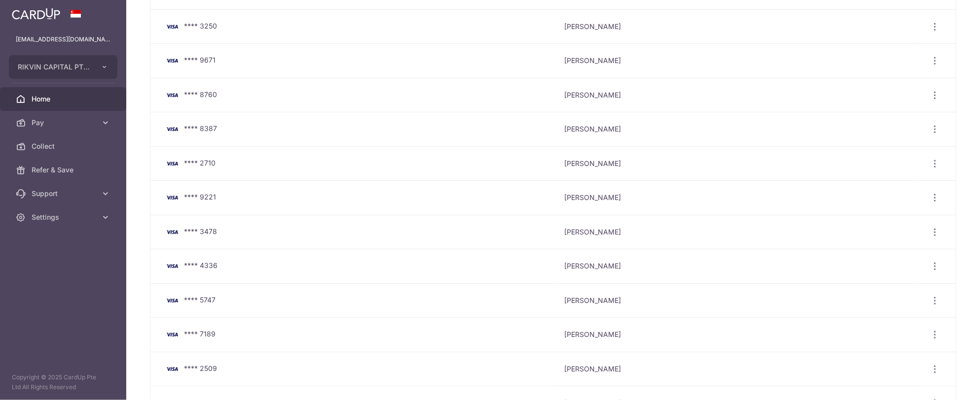
click at [49, 97] on span "Home" at bounding box center [64, 99] width 65 height 10
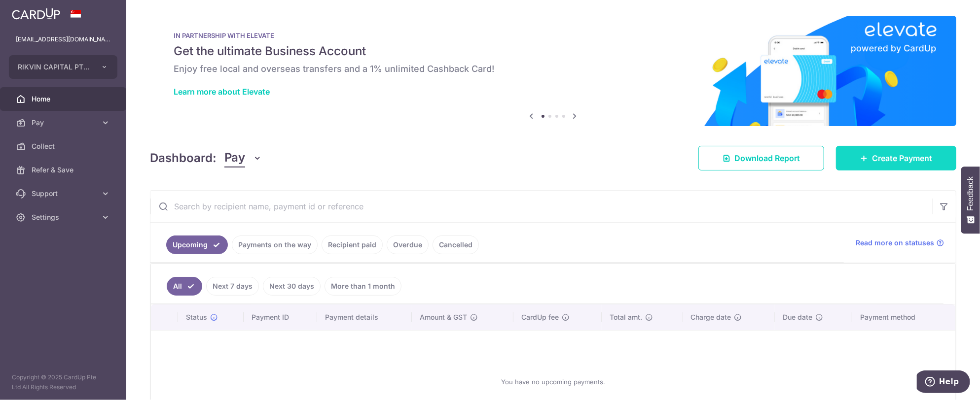
click at [887, 153] on span "Create Payment" at bounding box center [902, 158] width 60 height 12
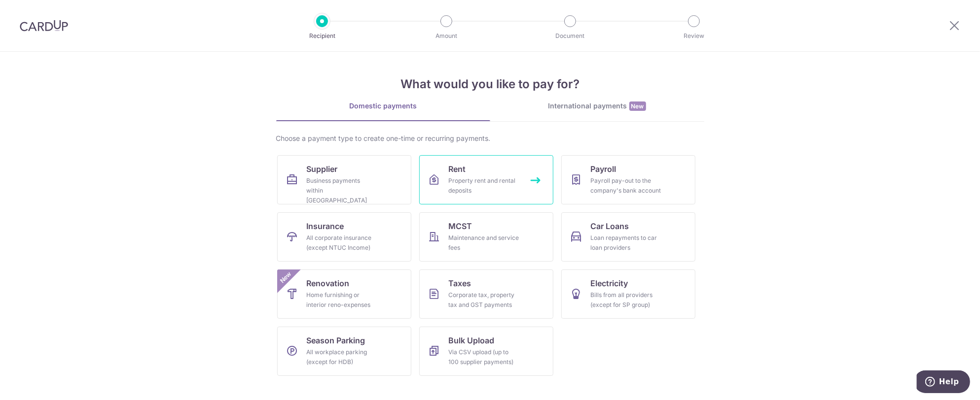
click at [467, 159] on link "Rent Property rent and rental deposits" at bounding box center [486, 179] width 134 height 49
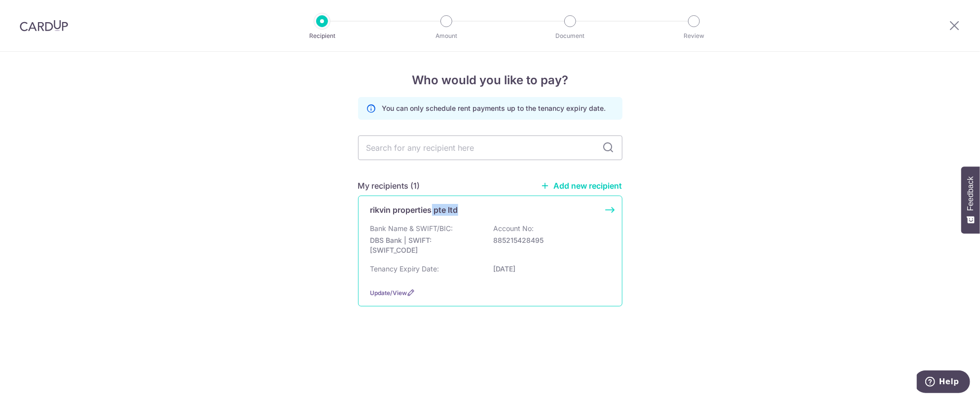
click at [432, 215] on div "rikvin properties pte ltd Bank Name & SWIFT/BIC: DBS Bank | SWIFT: DBSSSGSGXXX …" at bounding box center [490, 251] width 264 height 111
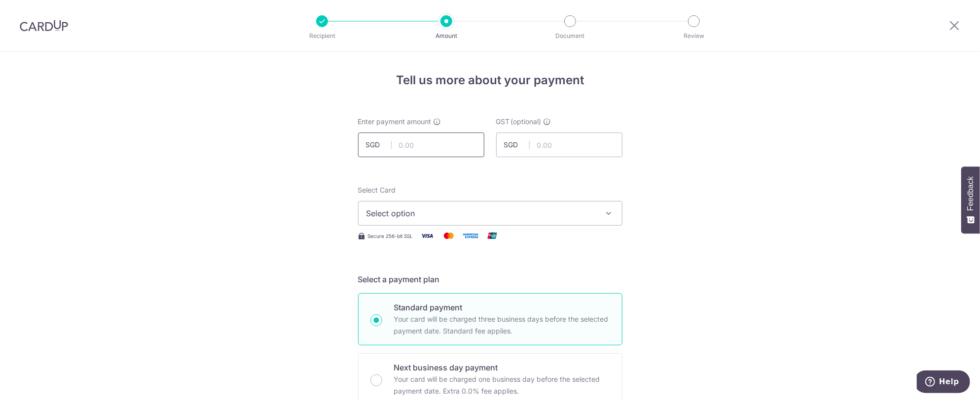
click at [425, 147] on input "text" at bounding box center [421, 145] width 126 height 25
type input "40,000.00"
click at [589, 193] on div "Select Card Select option Add credit card Your Cards **** 7375 **** 3250 **** 9…" at bounding box center [490, 205] width 264 height 40
click at [457, 218] on span "Select option" at bounding box center [481, 214] width 230 height 12
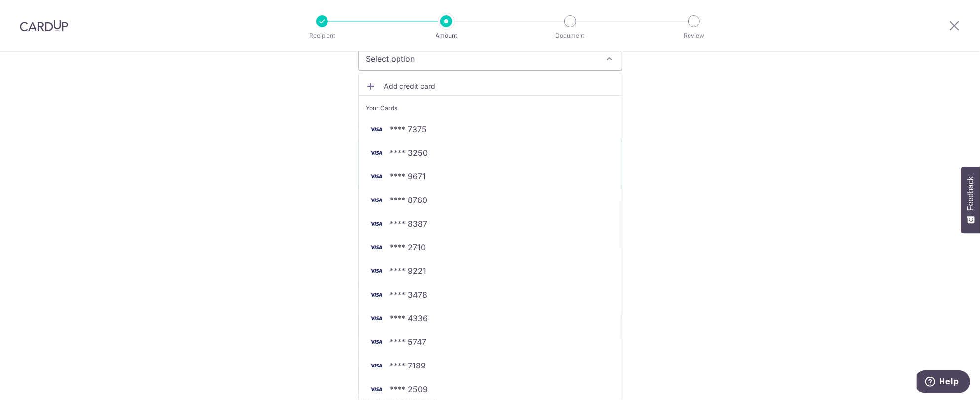
scroll to position [197, 0]
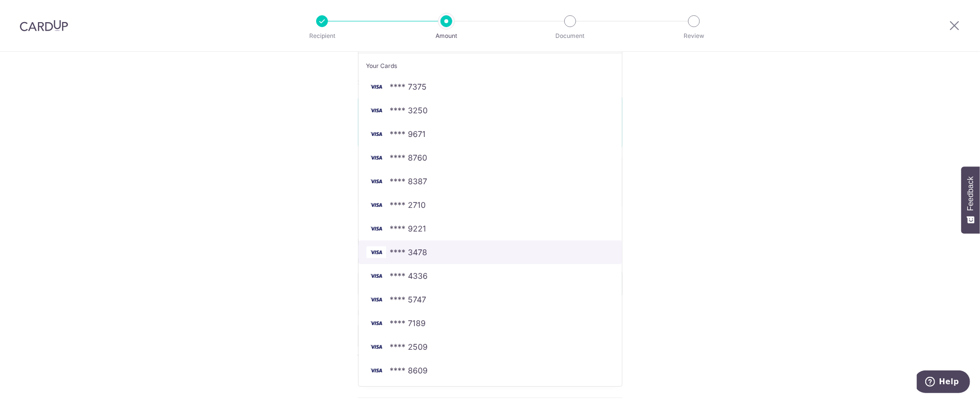
click at [437, 255] on span "**** 3478" at bounding box center [490, 253] width 248 height 12
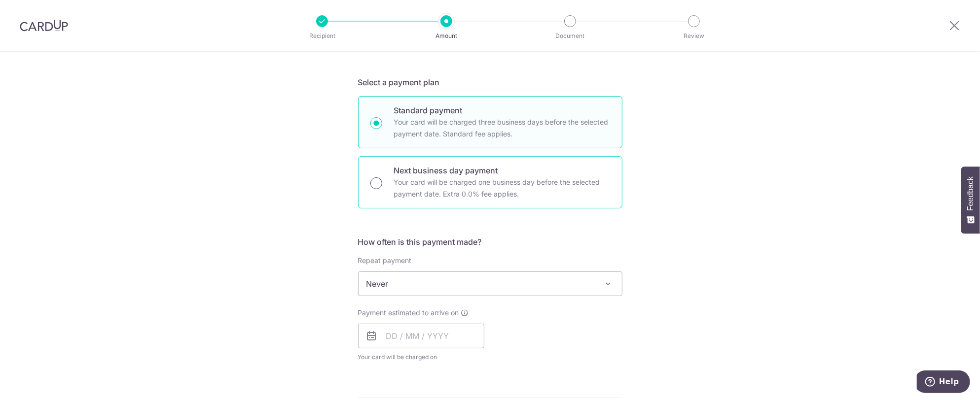
click at [370, 186] on input "Next business day payment Your card will be charged one business day before the…" at bounding box center [376, 183] width 12 height 12
radio input "true"
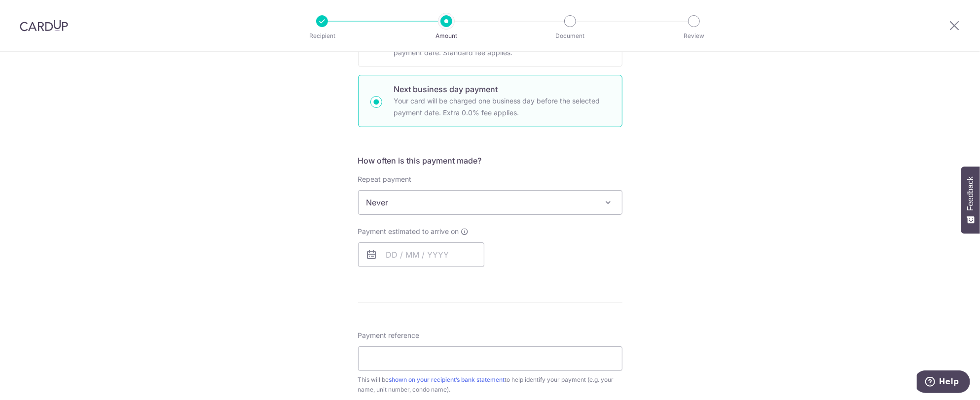
scroll to position [296, 0]
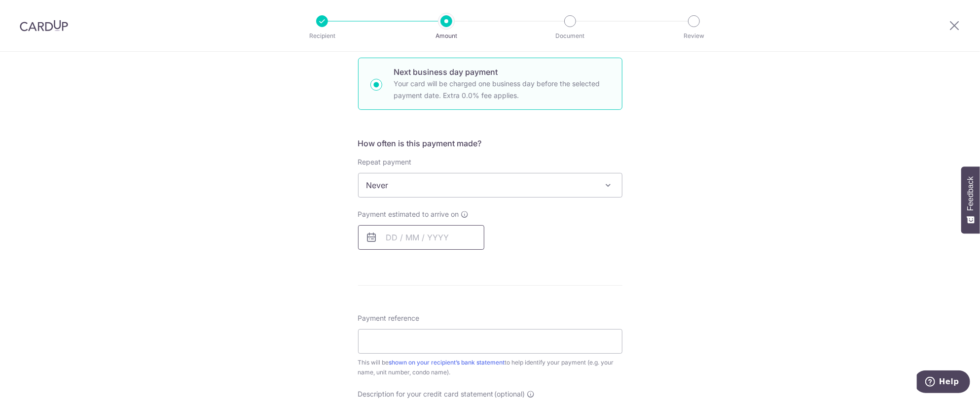
click at [409, 242] on input "text" at bounding box center [421, 237] width 126 height 25
click at [431, 308] on link "3" at bounding box center [437, 308] width 16 height 16
type input "[DATE]"
click at [293, 267] on div "Tell us more about your payment Enter payment amount SGD 40,000.00 40000.00 GST…" at bounding box center [490, 252] width 980 height 992
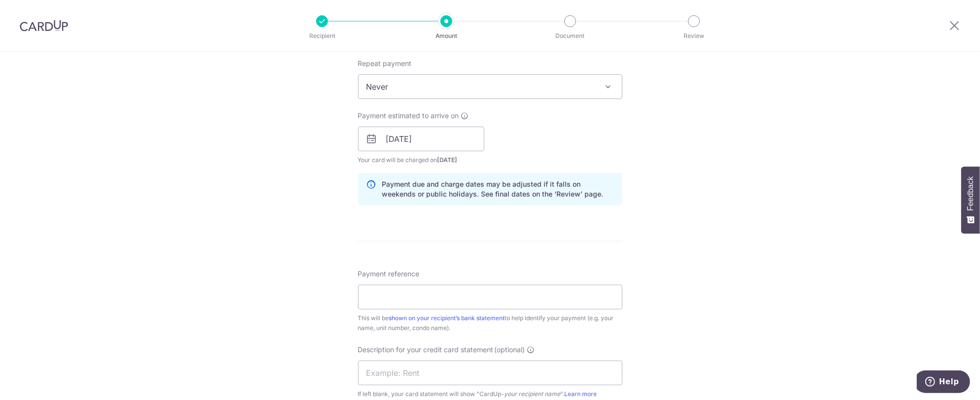
scroll to position [542, 0]
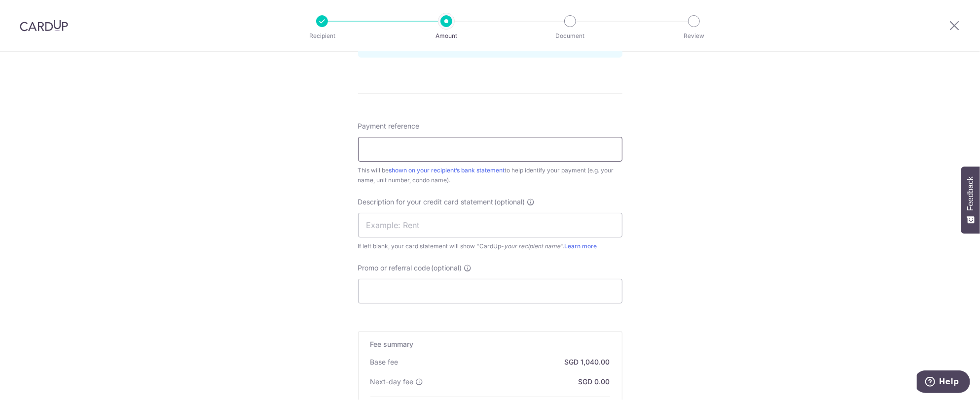
click at [390, 152] on input "Payment reference" at bounding box center [490, 149] width 264 height 25
type input "rent"
click at [392, 291] on input "Promo or referral code (optional)" at bounding box center [490, 291] width 264 height 25
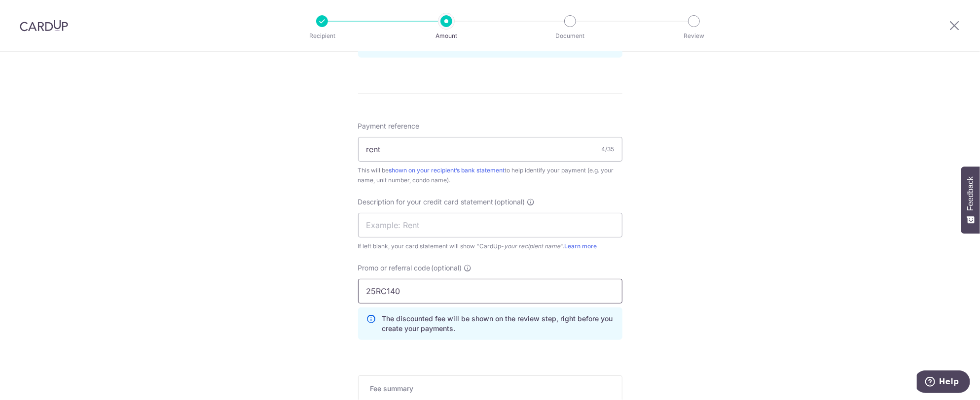
type input "25RC140"
click at [778, 278] on div "Tell us more about your payment Enter payment amount SGD 40,000.00 40000.00 GST…" at bounding box center [490, 54] width 980 height 1091
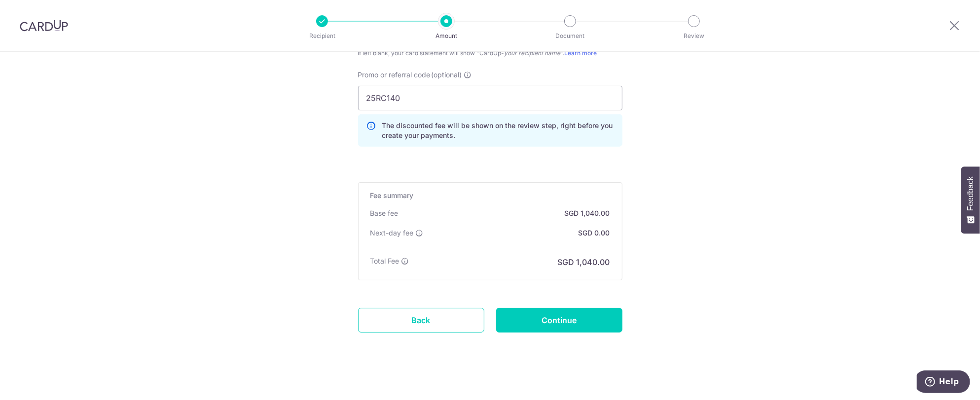
scroll to position [739, 0]
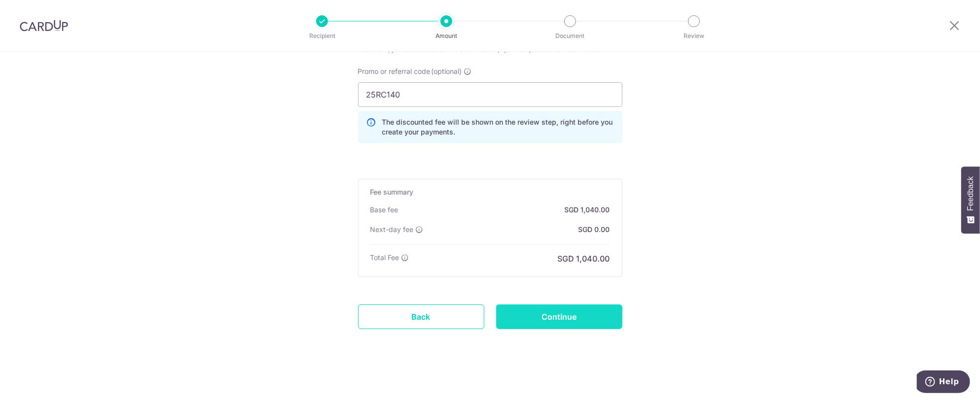
click at [541, 311] on input "Continue" at bounding box center [559, 317] width 126 height 25
type input "Create Schedule"
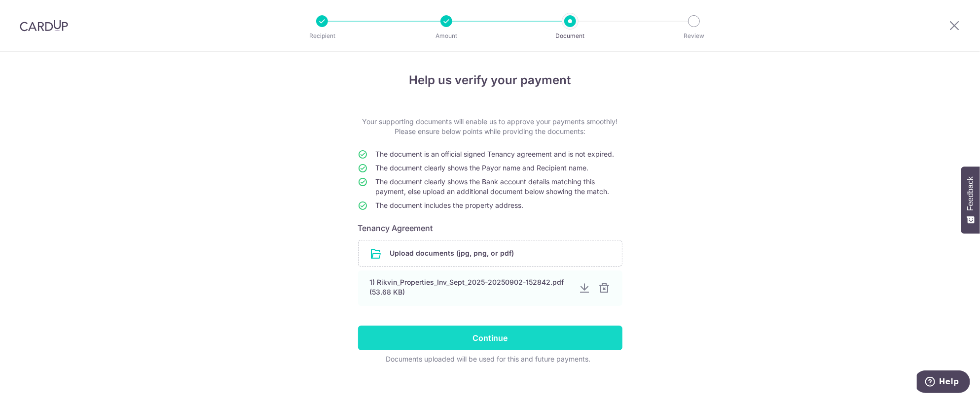
click at [548, 341] on input "Continue" at bounding box center [490, 338] width 264 height 25
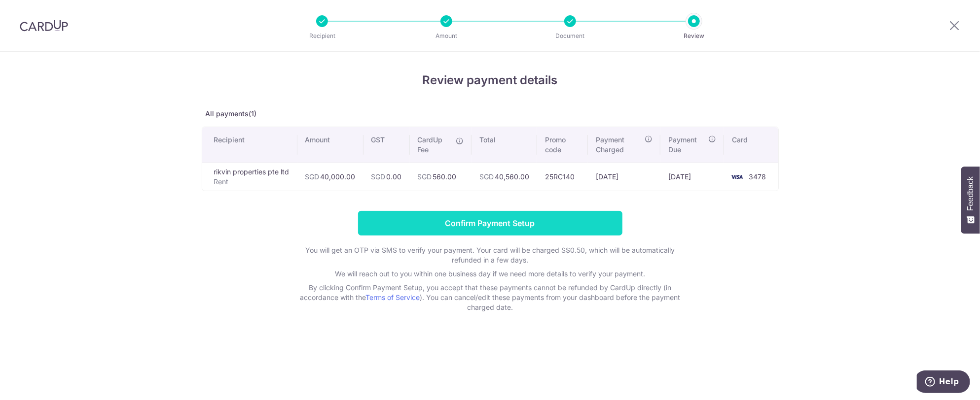
click at [524, 227] on input "Confirm Payment Setup" at bounding box center [490, 223] width 264 height 25
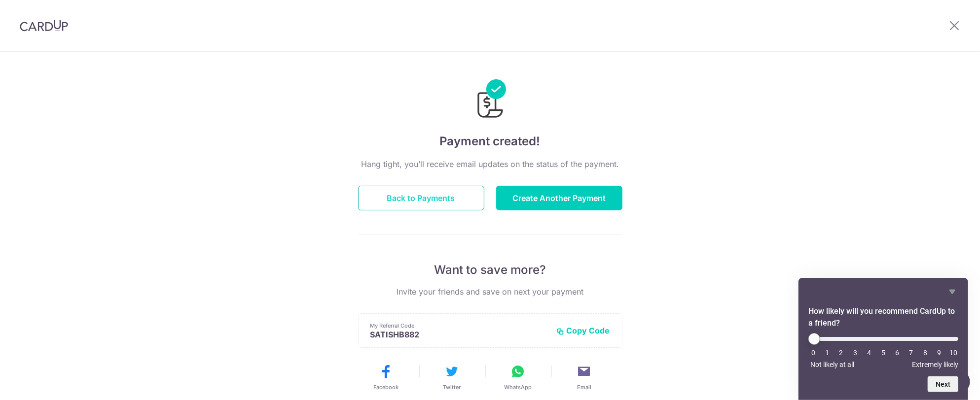
click at [419, 200] on button "Back to Payments" at bounding box center [421, 198] width 126 height 25
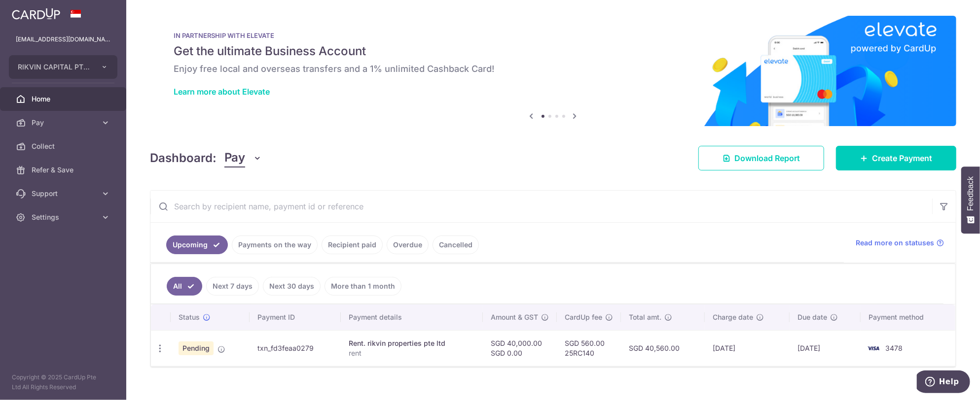
scroll to position [11, 0]
